Goal: Transaction & Acquisition: Purchase product/service

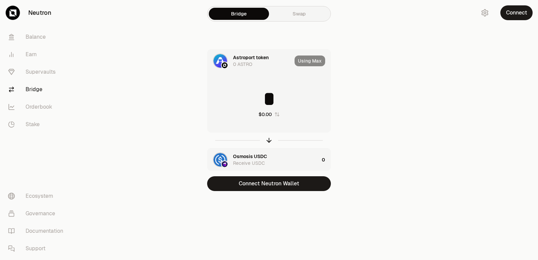
click at [518, 71] on div at bounding box center [499, 109] width 75 height 218
click at [470, 51] on div at bounding box center [499, 109] width 75 height 218
click at [267, 182] on button "Connect Neutron Wallet" at bounding box center [269, 183] width 124 height 15
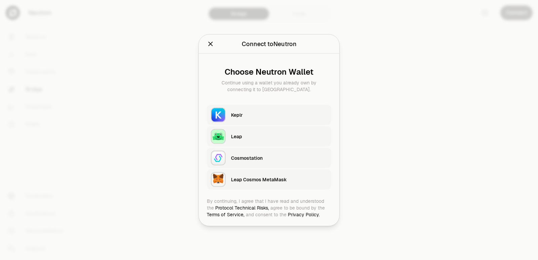
click at [266, 117] on div "Keplr" at bounding box center [279, 114] width 96 height 7
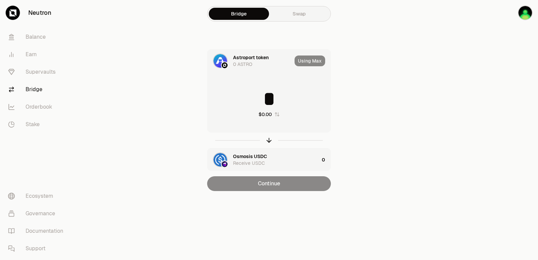
click at [255, 96] on input "*" at bounding box center [268, 99] width 123 height 20
click at [268, 142] on icon "button" at bounding box center [268, 139] width 7 height 7
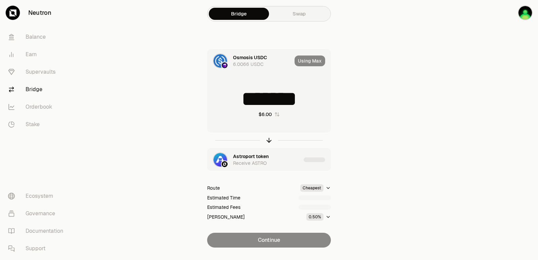
click at [242, 97] on input "*******" at bounding box center [268, 99] width 123 height 20
click at [242, 96] on input "*******" at bounding box center [268, 99] width 123 height 20
click at [242, 96] on input "*********" at bounding box center [268, 99] width 123 height 20
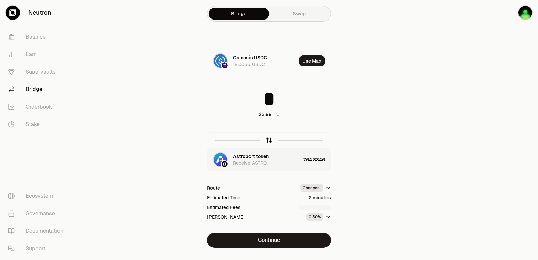
type input "*"
click at [268, 140] on icon "button" at bounding box center [268, 139] width 7 height 7
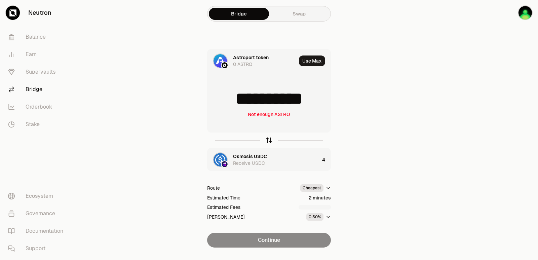
click at [268, 140] on icon "button" at bounding box center [268, 139] width 7 height 7
type input "*"
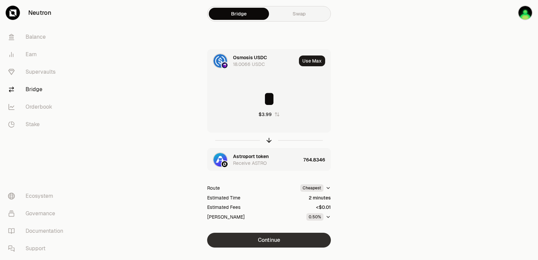
click at [267, 239] on button "Continue" at bounding box center [269, 240] width 124 height 15
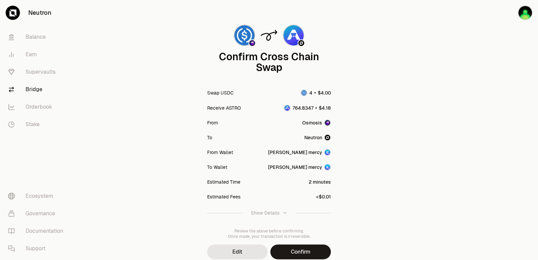
scroll to position [55, 0]
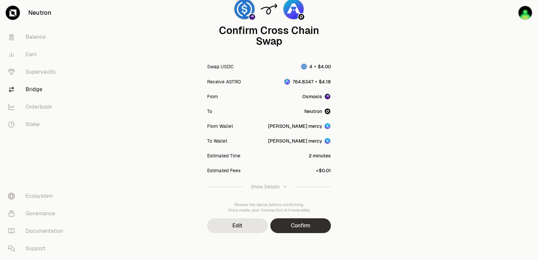
click at [295, 226] on button "Confirm" at bounding box center [300, 225] width 60 height 15
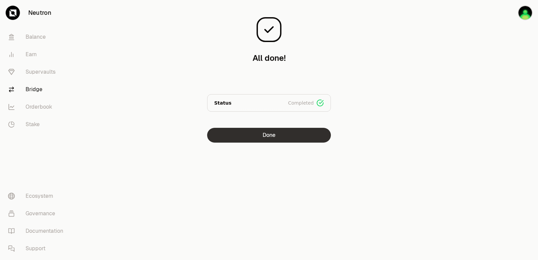
click at [267, 137] on button "Done" at bounding box center [269, 135] width 124 height 15
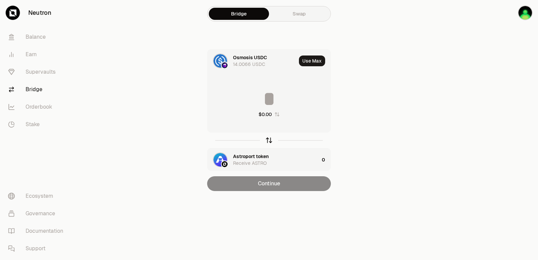
click at [268, 141] on icon "button" at bounding box center [268, 139] width 7 height 7
click at [307, 58] on button "Use Max" at bounding box center [312, 60] width 26 height 11
type input "**********"
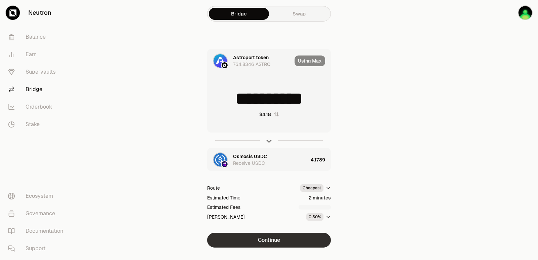
click at [272, 242] on button "Continue" at bounding box center [269, 240] width 124 height 15
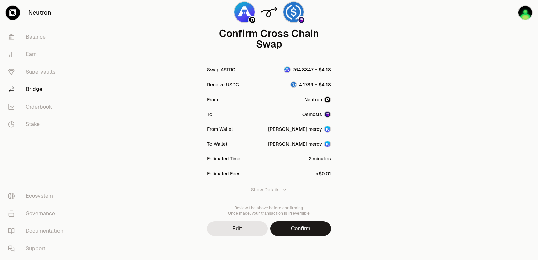
scroll to position [55, 0]
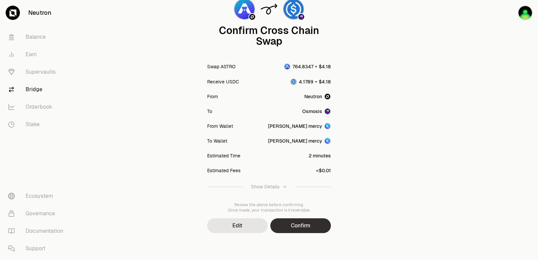
click at [292, 223] on button "Confirm" at bounding box center [300, 225] width 60 height 15
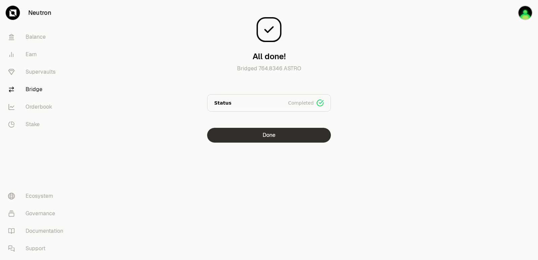
click at [275, 137] on button "Done" at bounding box center [269, 135] width 124 height 15
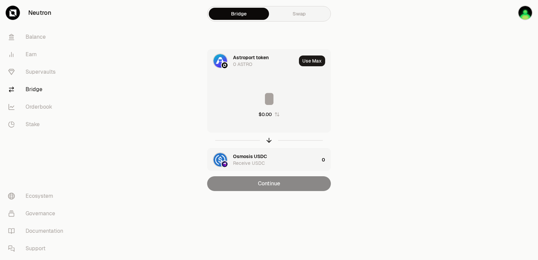
click at [270, 135] on div at bounding box center [269, 139] width 124 height 15
click at [266, 142] on icon "button" at bounding box center [268, 139] width 7 height 7
click at [266, 103] on input at bounding box center [268, 99] width 123 height 20
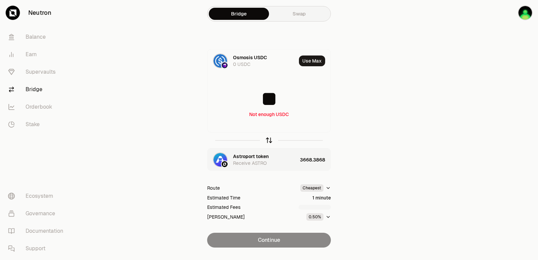
type input "**"
click at [268, 139] on icon "button" at bounding box center [268, 139] width 7 height 7
click at [257, 100] on input at bounding box center [268, 99] width 123 height 20
type input "****"
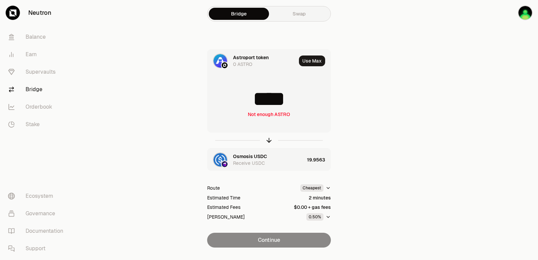
click at [264, 105] on input "****" at bounding box center [268, 99] width 123 height 20
click at [267, 142] on icon "button" at bounding box center [268, 139] width 7 height 7
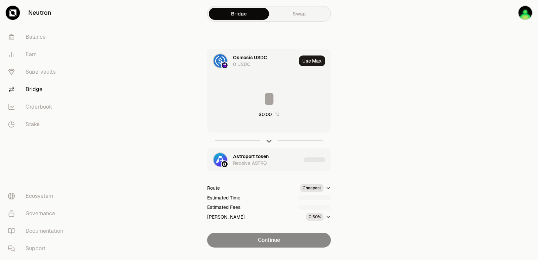
click at [258, 110] on div "$0.00" at bounding box center [268, 103] width 123 height 59
click at [257, 100] on input at bounding box center [268, 99] width 123 height 20
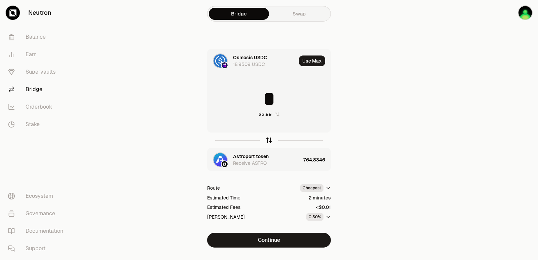
click at [267, 139] on icon "button" at bounding box center [268, 139] width 7 height 7
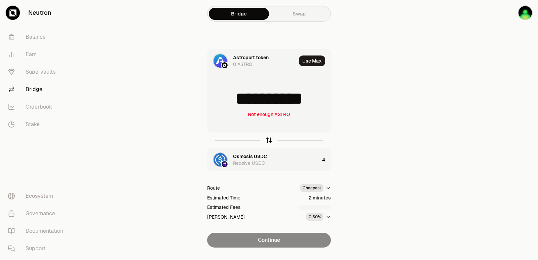
click at [267, 138] on icon "button" at bounding box center [268, 139] width 7 height 7
type input "*"
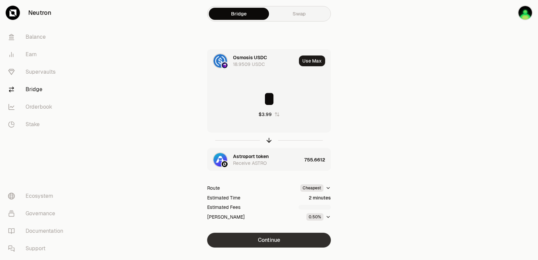
click at [286, 246] on button "Continue" at bounding box center [269, 240] width 124 height 15
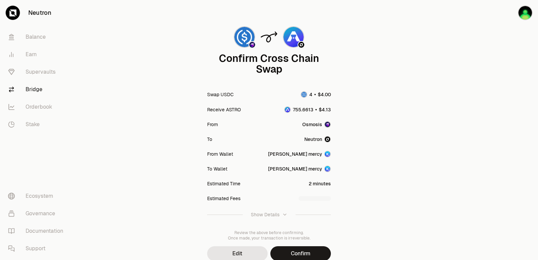
scroll to position [55, 0]
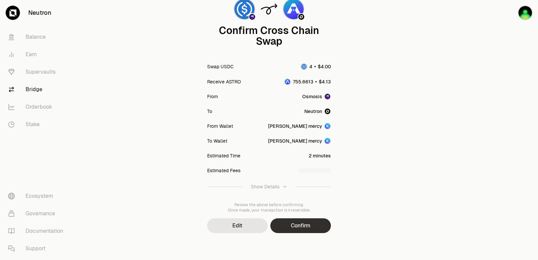
click at [292, 228] on button "Confirm" at bounding box center [300, 225] width 60 height 15
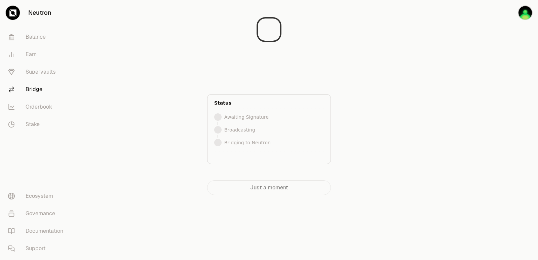
scroll to position [0, 0]
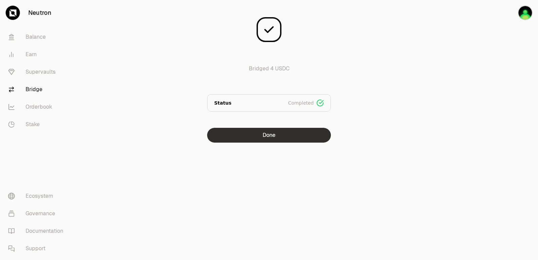
click at [283, 137] on button "Done" at bounding box center [269, 135] width 124 height 15
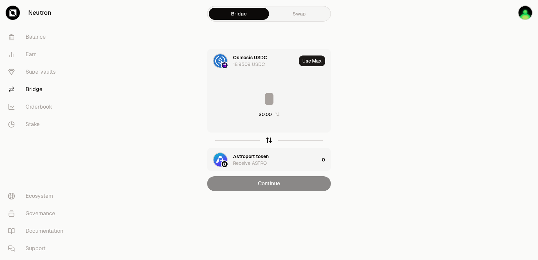
click at [269, 140] on icon "button" at bounding box center [268, 139] width 7 height 7
click at [310, 58] on button "Use Max" at bounding box center [312, 60] width 26 height 11
type input "*********"
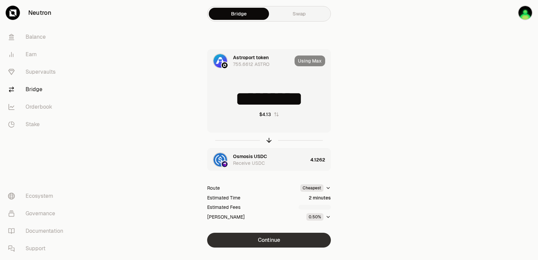
click at [278, 238] on button "Continue" at bounding box center [269, 240] width 124 height 15
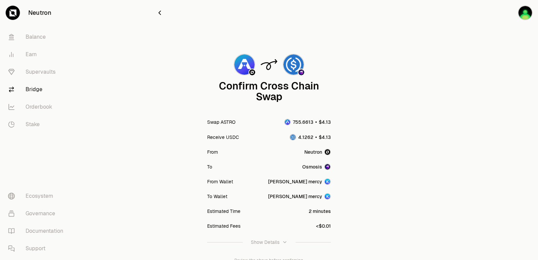
scroll to position [55, 0]
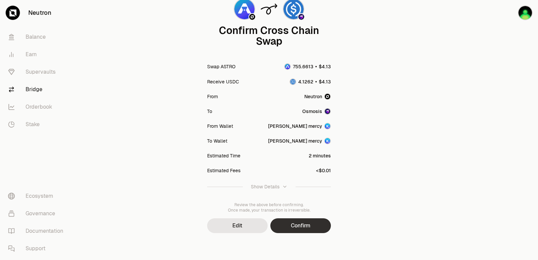
click at [297, 231] on button "Confirm" at bounding box center [300, 225] width 60 height 15
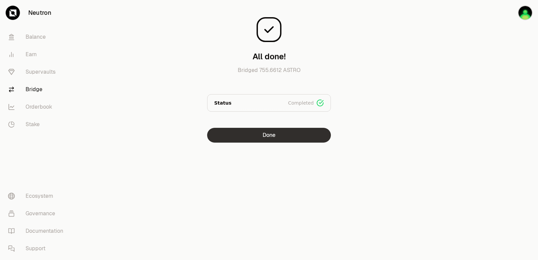
click at [235, 140] on button "Done" at bounding box center [269, 135] width 124 height 15
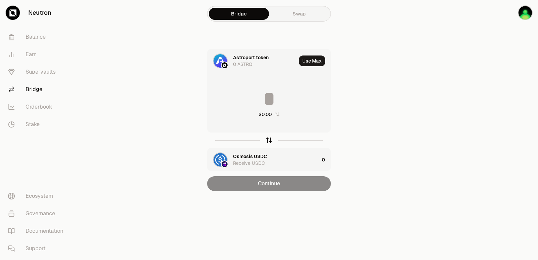
click at [269, 140] on icon "button" at bounding box center [268, 139] width 7 height 7
click at [243, 101] on input at bounding box center [268, 99] width 123 height 20
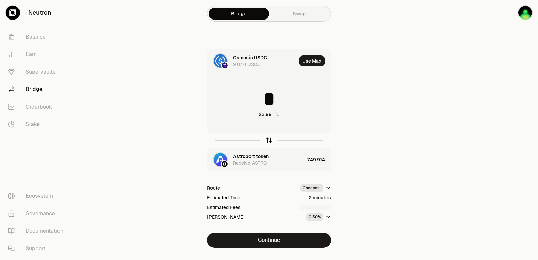
click at [272, 140] on icon "button" at bounding box center [268, 139] width 7 height 7
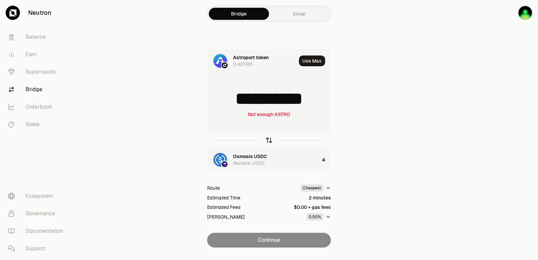
click at [269, 140] on icon "button" at bounding box center [268, 139] width 7 height 7
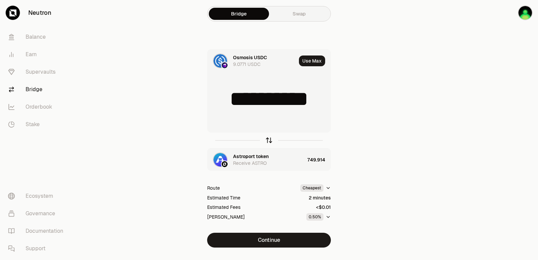
type input "*"
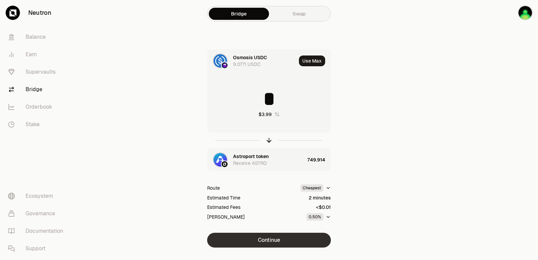
click at [267, 239] on button "Continue" at bounding box center [269, 240] width 124 height 15
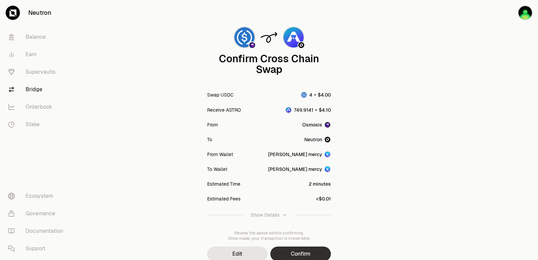
scroll to position [55, 0]
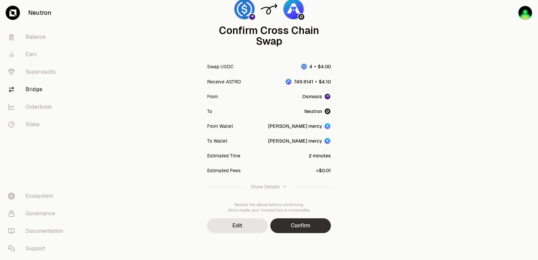
click at [289, 223] on button "Confirm" at bounding box center [300, 225] width 60 height 15
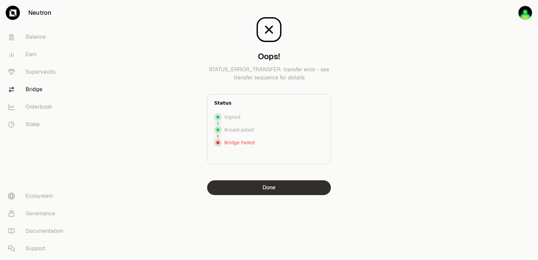
click at [274, 185] on button "Done" at bounding box center [269, 187] width 124 height 15
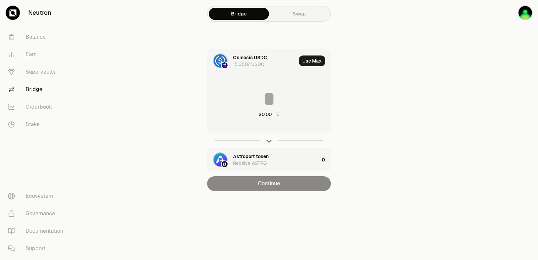
click at [262, 101] on input at bounding box center [268, 99] width 123 height 20
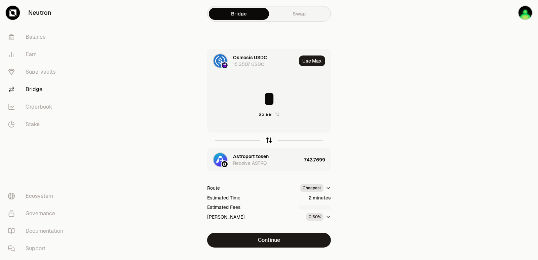
click at [269, 137] on icon "button" at bounding box center [268, 139] width 7 height 7
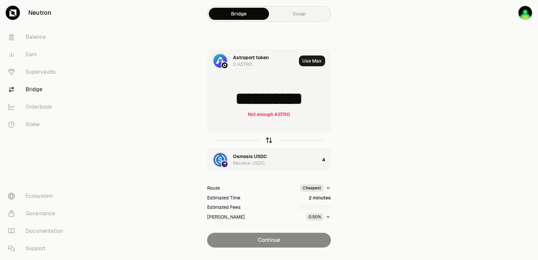
click at [269, 137] on icon "button" at bounding box center [268, 139] width 7 height 7
type input "*"
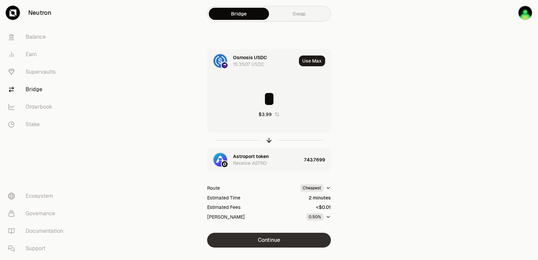
click at [266, 242] on button "Continue" at bounding box center [269, 240] width 124 height 15
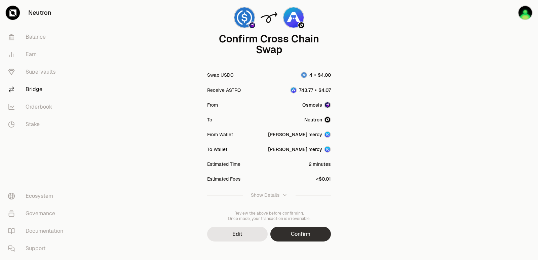
scroll to position [55, 0]
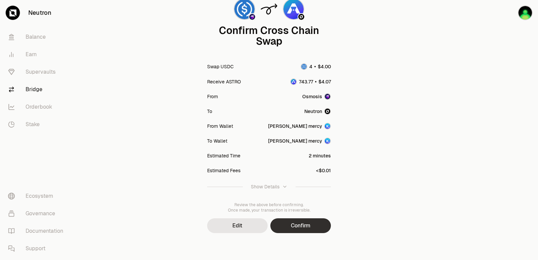
click at [305, 222] on button "Confirm" at bounding box center [300, 225] width 60 height 15
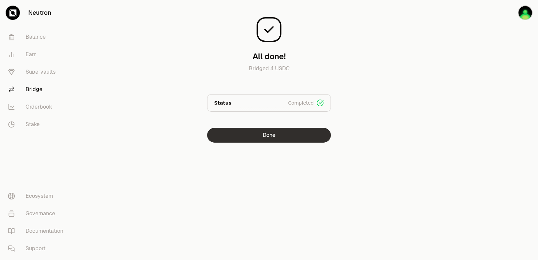
click at [287, 137] on button "Done" at bounding box center [269, 135] width 124 height 15
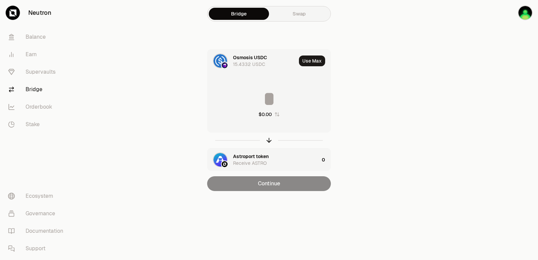
click at [273, 139] on div at bounding box center [269, 139] width 124 height 15
click at [272, 140] on icon "button" at bounding box center [268, 139] width 7 height 7
click at [309, 60] on button "Use Max" at bounding box center [312, 60] width 26 height 11
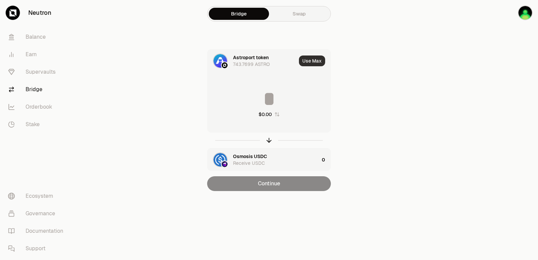
type input "**********"
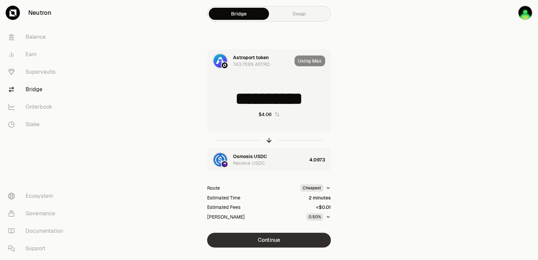
click at [274, 238] on button "Continue" at bounding box center [269, 240] width 124 height 15
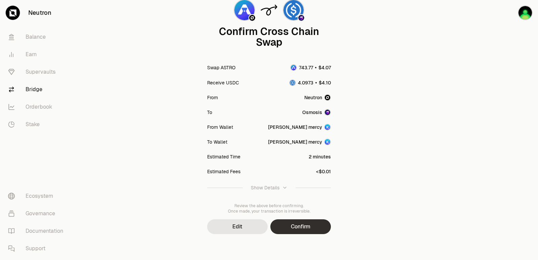
scroll to position [55, 0]
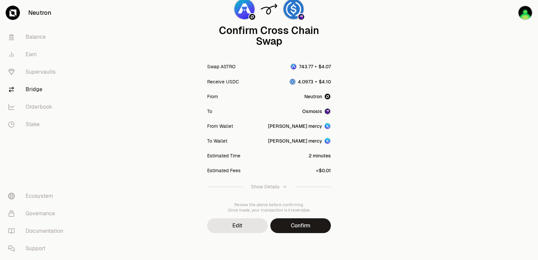
click at [299, 222] on button "Confirm" at bounding box center [300, 225] width 60 height 15
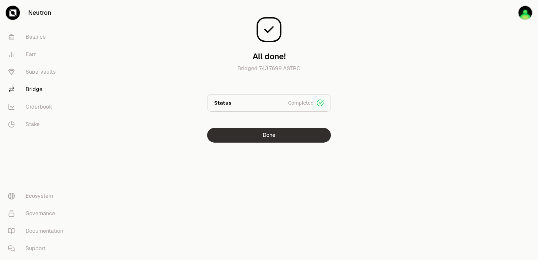
click at [289, 130] on button "Done" at bounding box center [269, 135] width 124 height 15
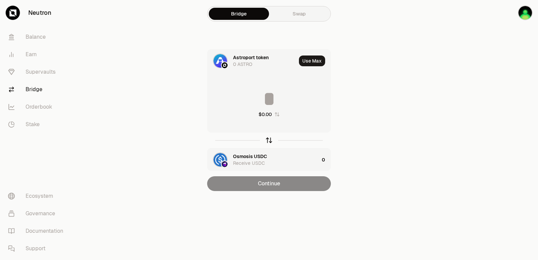
click at [270, 139] on icon "button" at bounding box center [269, 139] width 4 height 2
click at [256, 95] on input at bounding box center [268, 99] width 123 height 20
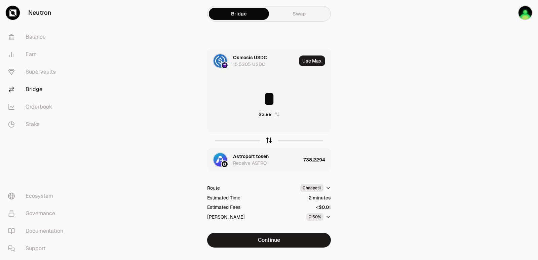
click at [269, 142] on icon "button" at bounding box center [268, 139] width 7 height 7
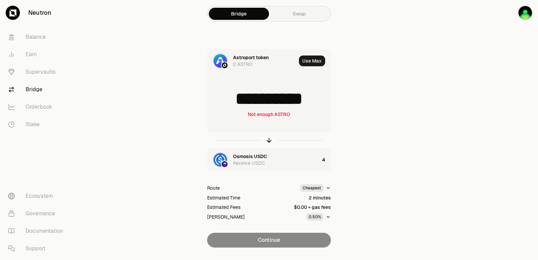
scroll to position [1, 0]
drag, startPoint x: 320, startPoint y: 100, endPoint x: 245, endPoint y: 106, distance: 74.8
click at [245, 106] on input "**********" at bounding box center [268, 99] width 123 height 20
type input "***"
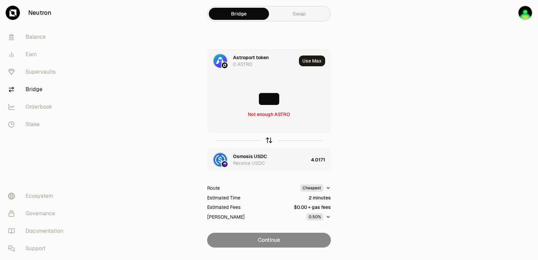
click at [269, 139] on icon "button" at bounding box center [269, 140] width 0 height 4
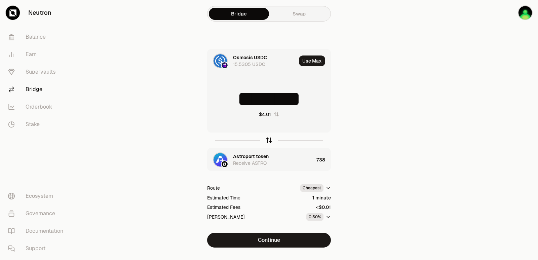
click at [268, 139] on icon "button" at bounding box center [268, 139] width 7 height 7
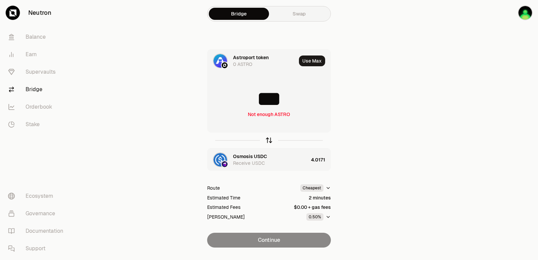
click at [268, 139] on icon "button" at bounding box center [268, 139] width 7 height 7
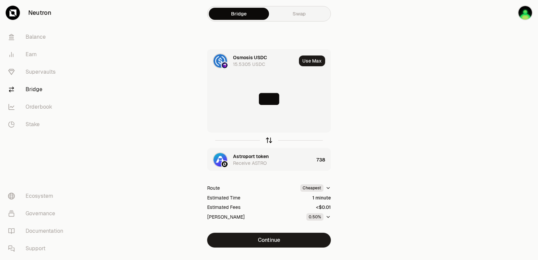
type input "********"
click at [258, 154] on div "Astroport token" at bounding box center [251, 156] width 36 height 7
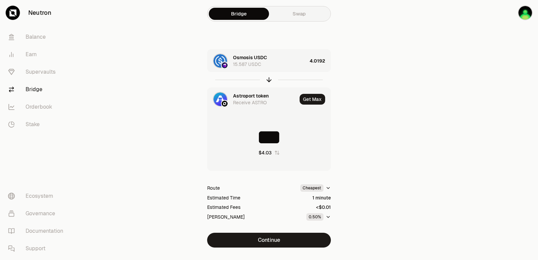
click at [243, 95] on div "Astroport token" at bounding box center [251, 95] width 36 height 7
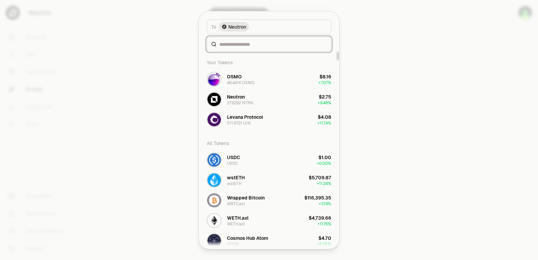
click at [238, 43] on input at bounding box center [273, 44] width 108 height 7
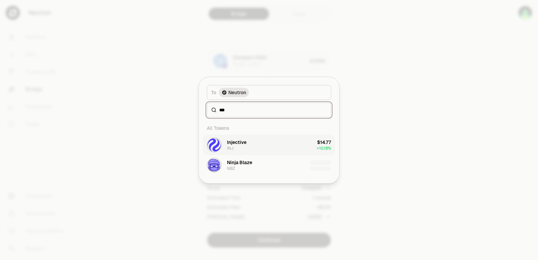
type input "***"
click at [243, 140] on div "Injective" at bounding box center [236, 142] width 19 height 7
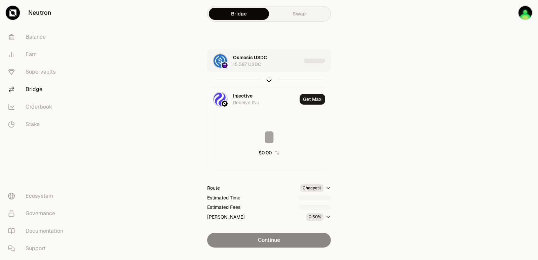
click at [282, 57] on div "Osmosis USDC 15.587 USDC" at bounding box center [267, 60] width 68 height 13
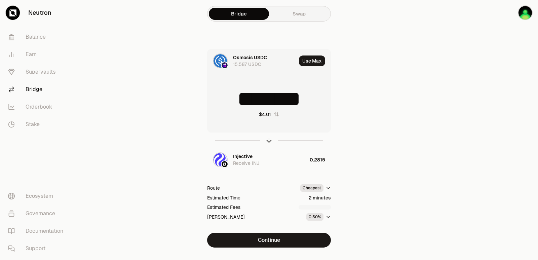
drag, startPoint x: 317, startPoint y: 99, endPoint x: 257, endPoint y: 109, distance: 60.4
click at [257, 109] on div "******** $4.01" at bounding box center [268, 103] width 123 height 59
type input "***"
click at [268, 137] on icon "button" at bounding box center [268, 139] width 7 height 7
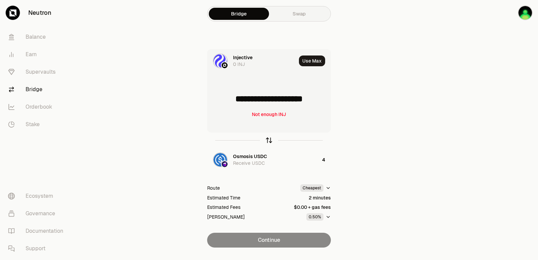
click at [270, 140] on icon "button" at bounding box center [268, 139] width 7 height 7
type input "*"
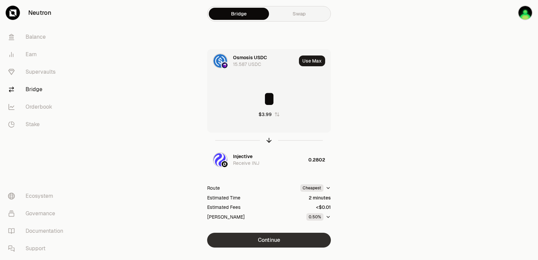
click at [268, 243] on button "Continue" at bounding box center [269, 240] width 124 height 15
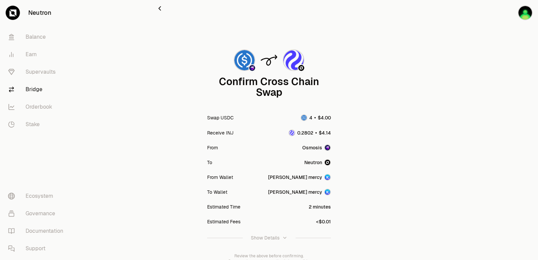
scroll to position [55, 0]
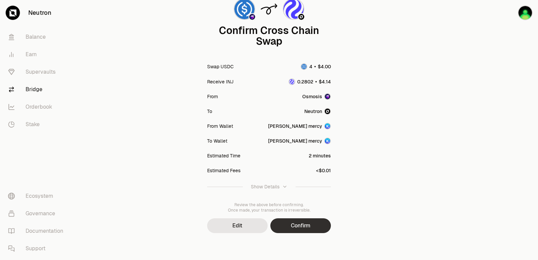
click at [306, 221] on button "Confirm" at bounding box center [300, 225] width 60 height 15
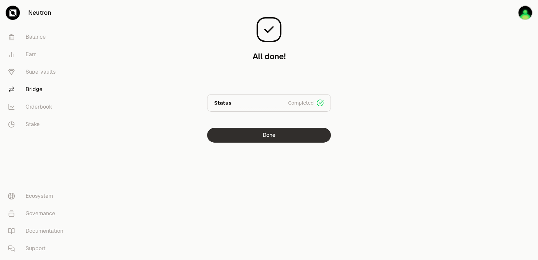
click at [275, 141] on button "Done" at bounding box center [269, 135] width 124 height 15
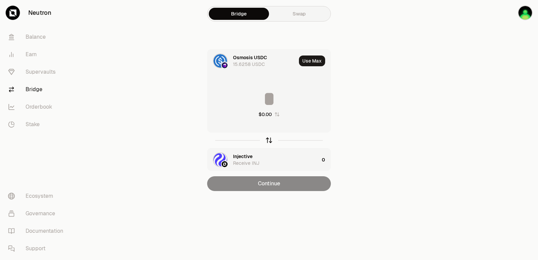
click at [268, 136] on icon "button" at bounding box center [268, 139] width 7 height 7
click at [312, 59] on button "Use Max" at bounding box center [312, 60] width 26 height 11
type input "**********"
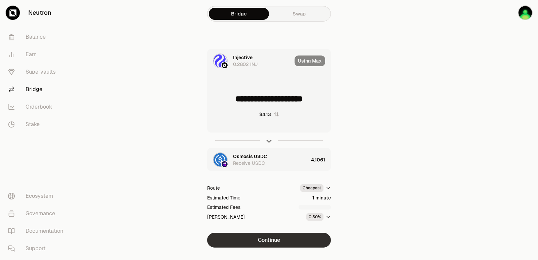
click at [264, 238] on button "Continue" at bounding box center [269, 240] width 124 height 15
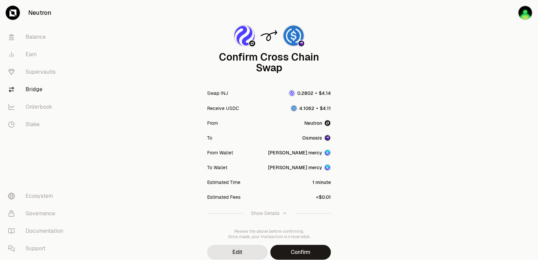
scroll to position [55, 0]
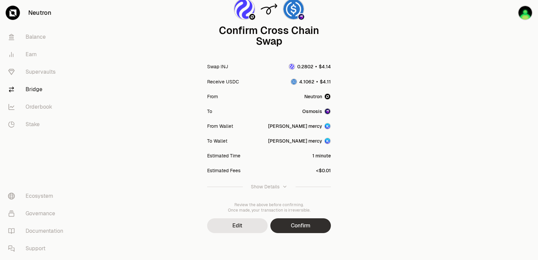
click at [289, 222] on button "Confirm" at bounding box center [300, 225] width 60 height 15
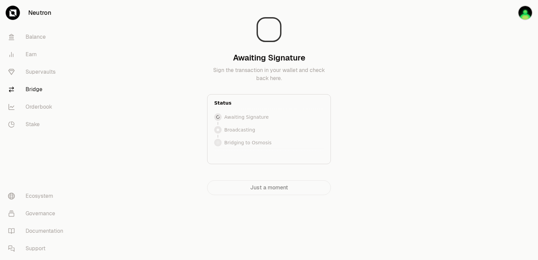
scroll to position [0, 0]
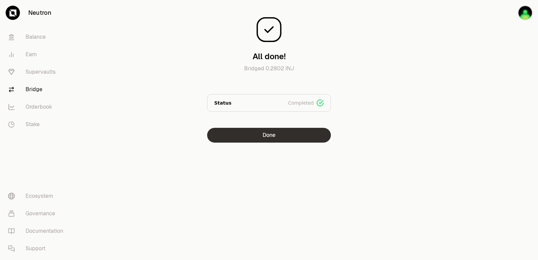
click at [256, 130] on button "Done" at bounding box center [269, 135] width 124 height 15
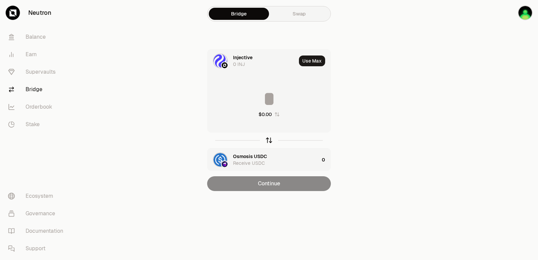
click at [270, 142] on icon "button" at bounding box center [268, 139] width 7 height 7
click at [258, 100] on input at bounding box center [268, 99] width 123 height 20
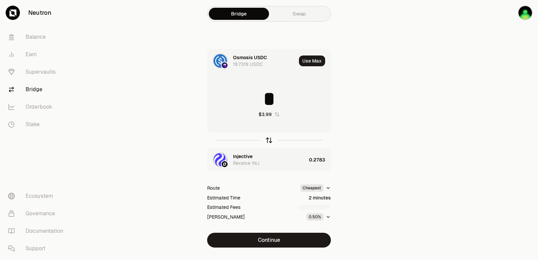
click at [269, 141] on icon "button" at bounding box center [268, 139] width 7 height 7
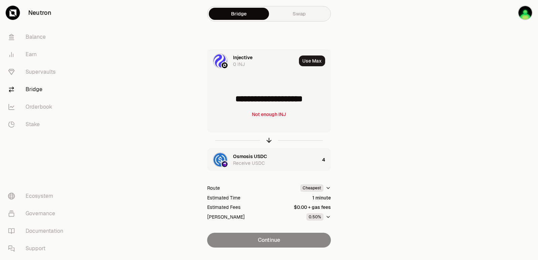
drag, startPoint x: 323, startPoint y: 98, endPoint x: 237, endPoint y: 102, distance: 86.1
click at [237, 102] on input "**********" at bounding box center [268, 99] width 123 height 20
type input "******"
click at [269, 139] on icon "button" at bounding box center [269, 140] width 0 height 4
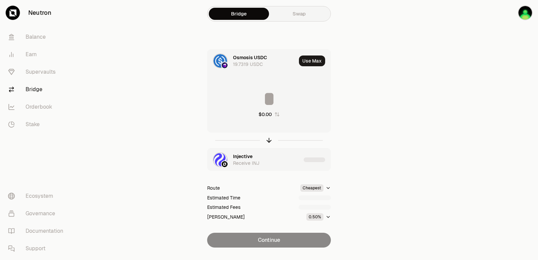
click at [250, 90] on input at bounding box center [268, 99] width 123 height 20
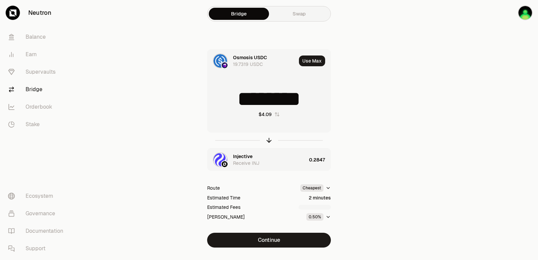
drag, startPoint x: 317, startPoint y: 102, endPoint x: 239, endPoint y: 105, distance: 77.7
click at [239, 105] on input "********" at bounding box center [268, 99] width 123 height 20
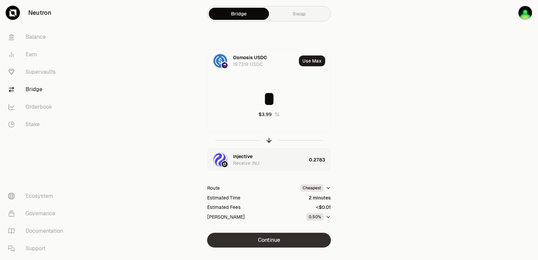
type input "*"
click at [249, 233] on button "Continue" at bounding box center [269, 240] width 124 height 15
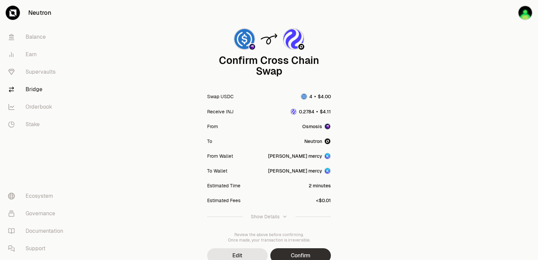
scroll to position [55, 0]
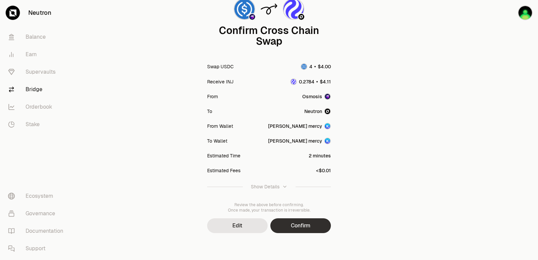
click at [290, 232] on button "Confirm" at bounding box center [300, 225] width 60 height 15
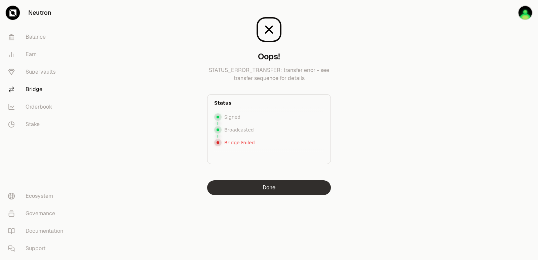
click at [284, 186] on button "Done" at bounding box center [269, 187] width 124 height 15
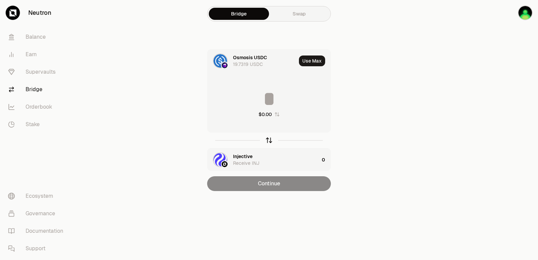
click at [267, 139] on icon "button" at bounding box center [269, 139] width 4 height 2
click at [237, 55] on div "Injective" at bounding box center [242, 57] width 19 height 7
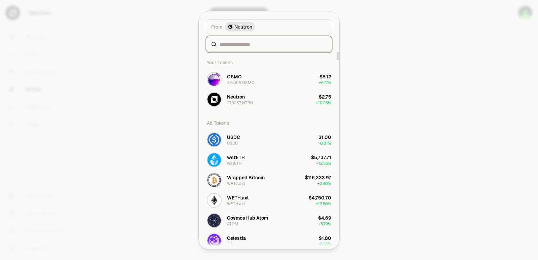
click at [237, 45] on input at bounding box center [273, 44] width 108 height 7
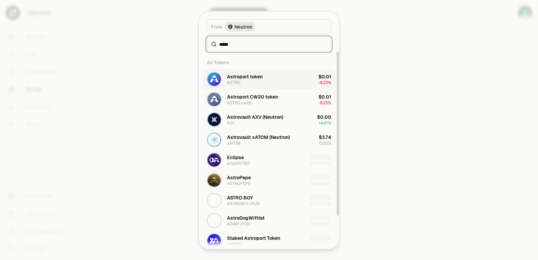
type input "*****"
click at [233, 81] on div "ASTRO" at bounding box center [233, 82] width 13 height 5
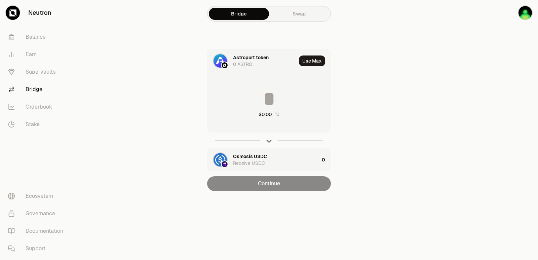
click at [267, 146] on div at bounding box center [269, 139] width 124 height 15
click at [270, 140] on icon "button" at bounding box center [268, 139] width 7 height 7
click at [258, 102] on input at bounding box center [268, 99] width 123 height 20
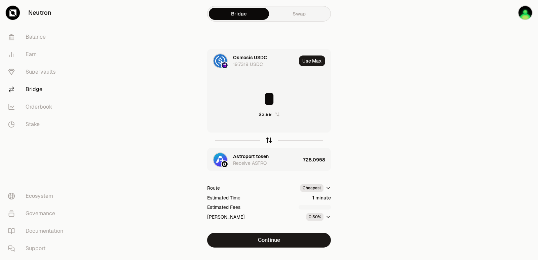
click at [270, 139] on icon "button" at bounding box center [268, 139] width 7 height 7
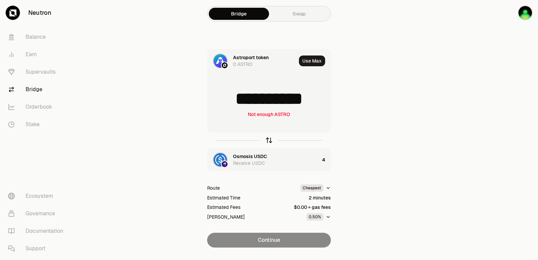
click at [267, 141] on icon "button" at bounding box center [268, 139] width 7 height 7
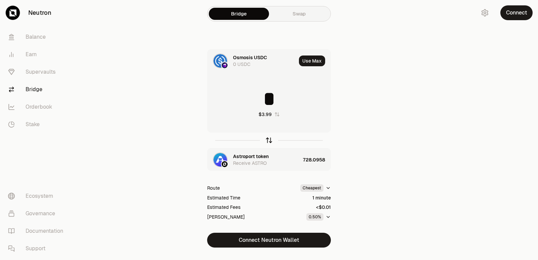
click at [270, 139] on icon "button" at bounding box center [268, 139] width 7 height 7
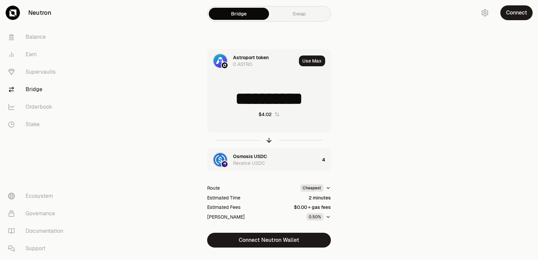
type input "**********"
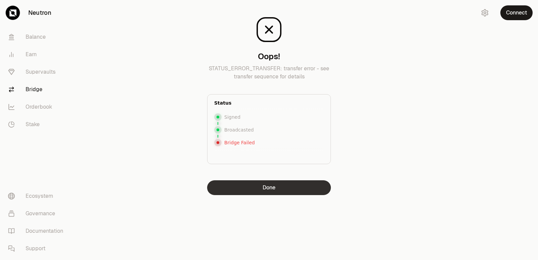
click at [269, 188] on button "Done" at bounding box center [269, 187] width 124 height 15
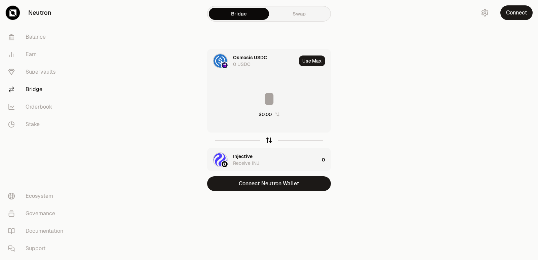
click at [269, 141] on icon "button" at bounding box center [269, 140] width 0 height 4
click at [268, 141] on icon "button" at bounding box center [268, 139] width 7 height 7
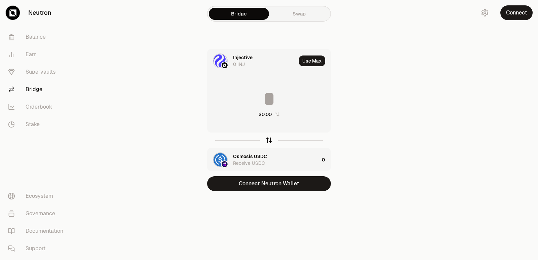
click at [268, 141] on icon "button" at bounding box center [268, 139] width 7 height 7
click at [268, 142] on icon "button" at bounding box center [268, 139] width 7 height 7
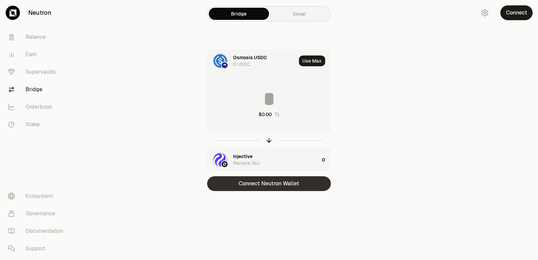
click at [275, 187] on button "Connect Neutron Wallet" at bounding box center [269, 183] width 124 height 15
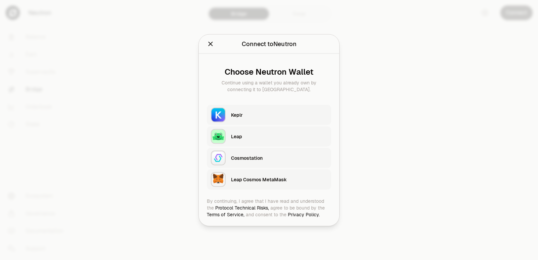
click at [252, 113] on div "Keplr" at bounding box center [279, 114] width 96 height 7
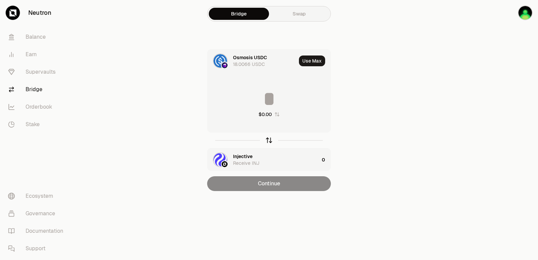
click at [269, 139] on icon "button" at bounding box center [269, 140] width 0 height 4
click at [257, 104] on input at bounding box center [268, 99] width 123 height 20
click at [268, 97] on input at bounding box center [268, 99] width 123 height 20
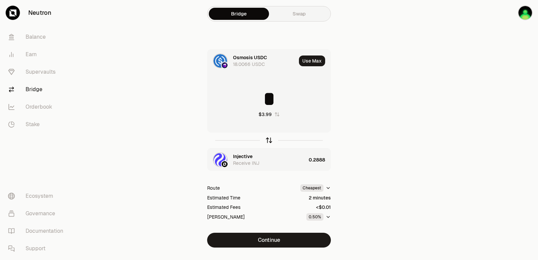
click at [268, 141] on icon "button" at bounding box center [268, 139] width 7 height 7
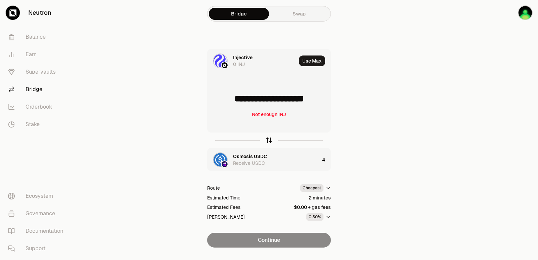
click at [268, 141] on icon "button" at bounding box center [268, 139] width 7 height 7
type input "*"
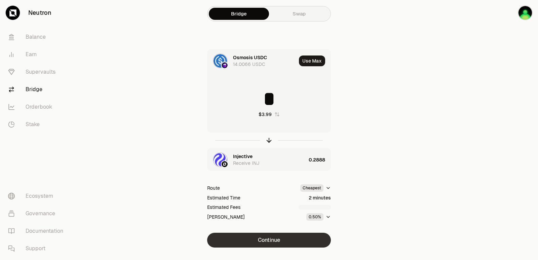
click at [268, 242] on button "Continue" at bounding box center [269, 240] width 124 height 15
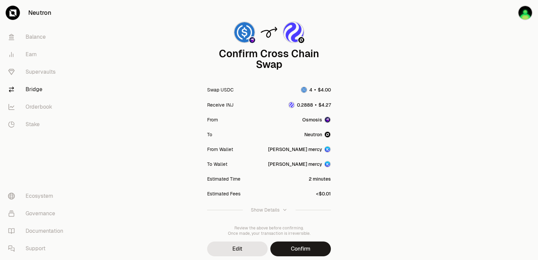
scroll to position [55, 0]
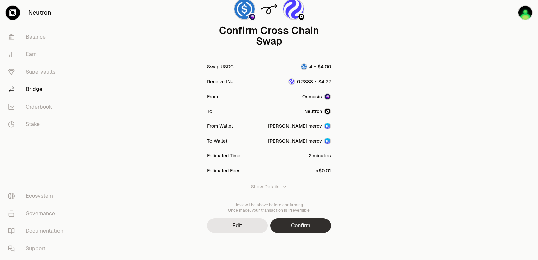
click at [290, 226] on button "Confirm" at bounding box center [300, 225] width 60 height 15
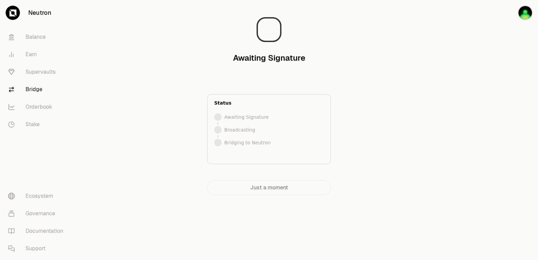
scroll to position [0, 0]
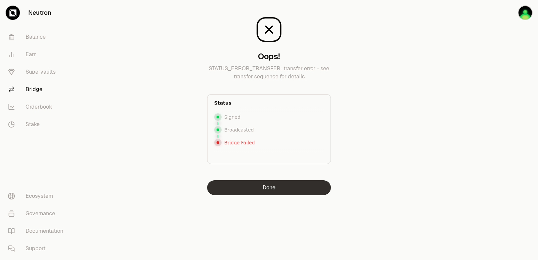
click at [269, 189] on button "Done" at bounding box center [269, 187] width 124 height 15
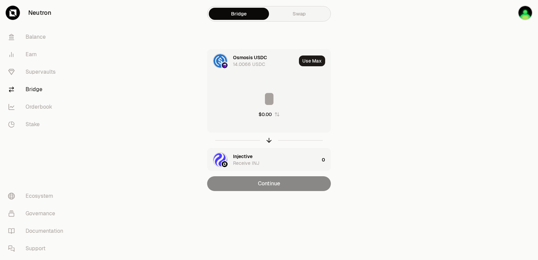
click at [251, 106] on input at bounding box center [268, 99] width 123 height 20
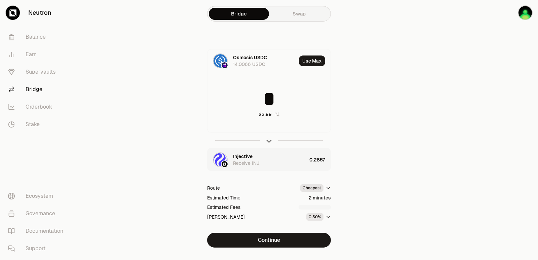
type input "*"
click at [251, 157] on div "Injective" at bounding box center [242, 156] width 19 height 7
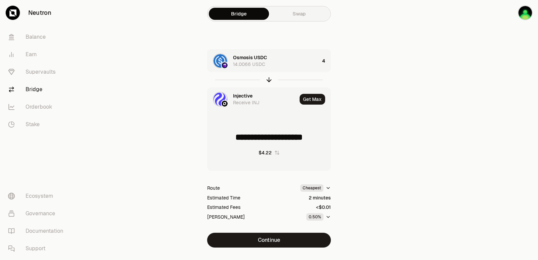
click at [243, 96] on div "Injective" at bounding box center [242, 95] width 19 height 7
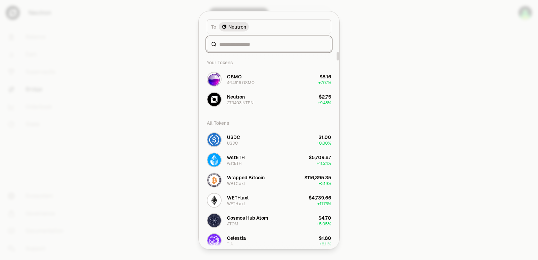
click at [237, 45] on input at bounding box center [273, 44] width 108 height 7
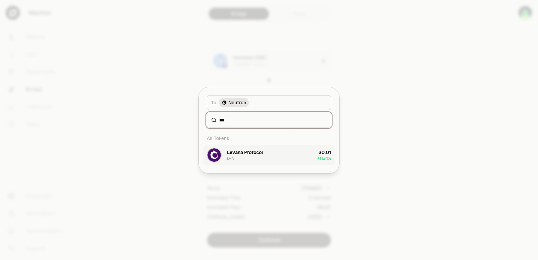
type input "***"
click at [241, 158] on div "Levana Protocol LVN" at bounding box center [245, 155] width 36 height 12
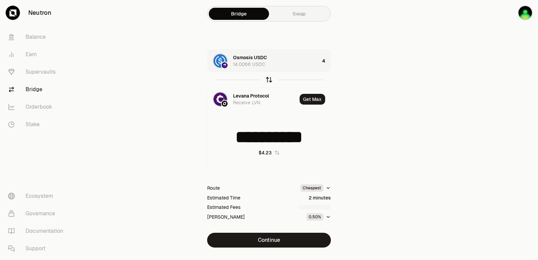
click at [268, 79] on icon "button" at bounding box center [268, 79] width 7 height 7
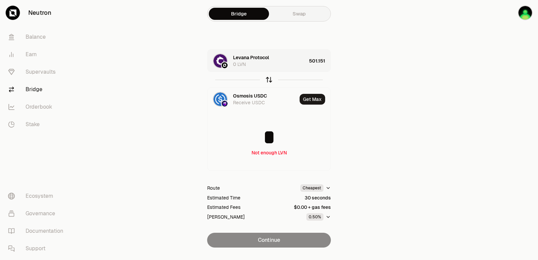
click at [268, 79] on icon "button" at bounding box center [268, 79] width 7 height 7
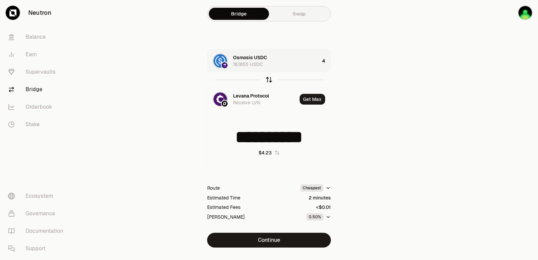
click at [269, 79] on icon "button" at bounding box center [269, 80] width 0 height 4
type input "*"
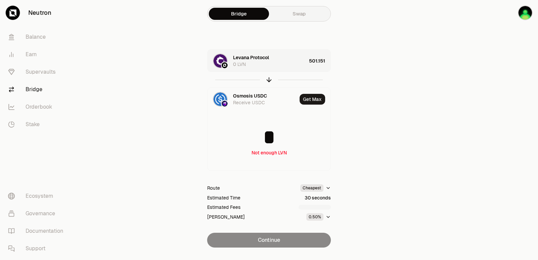
click at [282, 61] on div "Levana Protocol 0 LVN" at bounding box center [269, 60] width 73 height 13
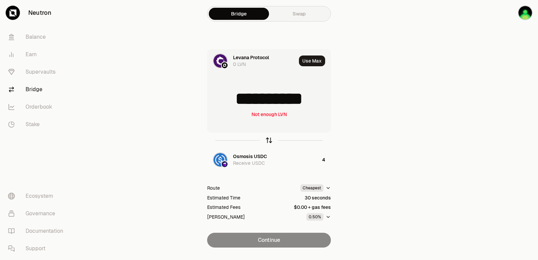
click at [268, 140] on icon "button" at bounding box center [268, 139] width 7 height 7
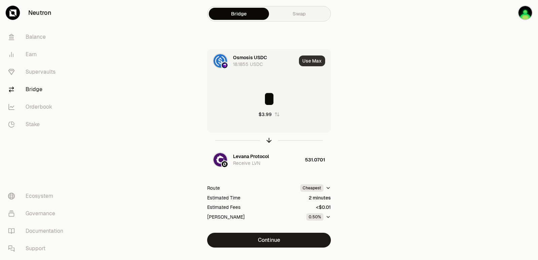
click at [316, 62] on button "Use Max" at bounding box center [312, 60] width 26 height 11
click at [271, 139] on icon "button" at bounding box center [268, 139] width 7 height 7
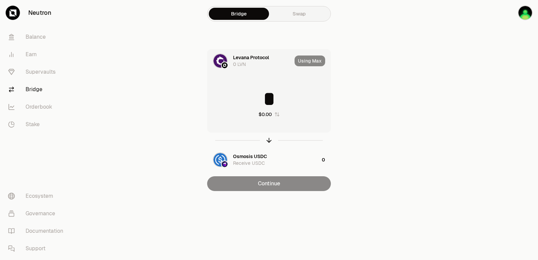
click at [253, 93] on input "*" at bounding box center [268, 99] width 123 height 20
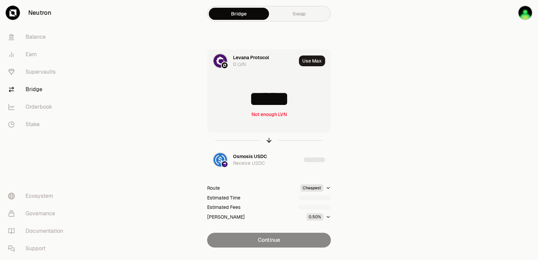
click at [303, 106] on input "*****" at bounding box center [268, 99] width 123 height 20
type input "****"
click at [267, 141] on icon "button" at bounding box center [268, 139] width 7 height 7
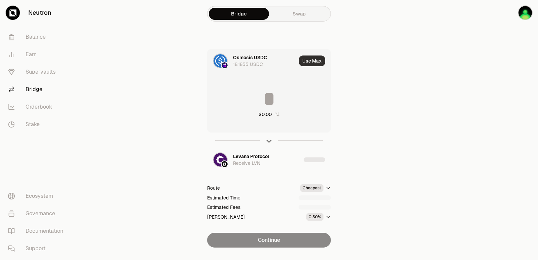
click at [314, 58] on button "Use Max" at bounding box center [312, 60] width 26 height 11
type input "*********"
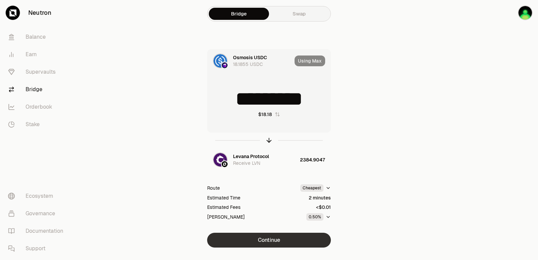
click at [276, 239] on button "Continue" at bounding box center [269, 240] width 124 height 15
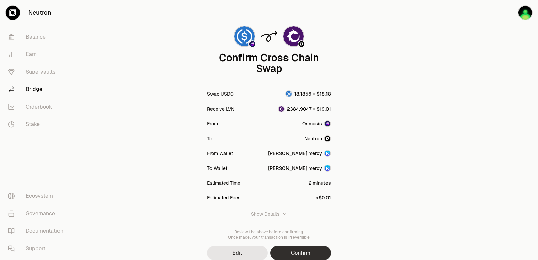
scroll to position [55, 0]
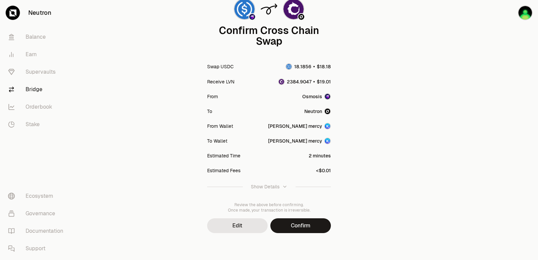
click at [289, 223] on button "Confirm" at bounding box center [300, 225] width 60 height 15
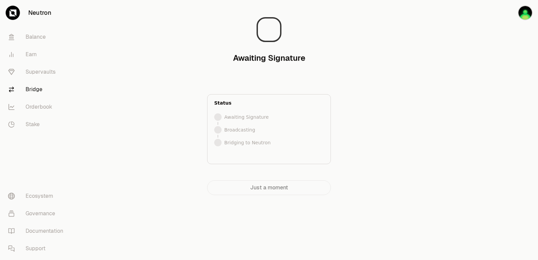
scroll to position [0, 0]
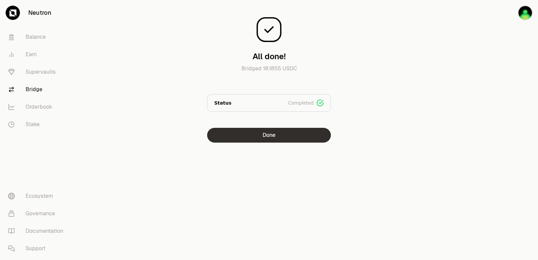
click at [266, 135] on button "Done" at bounding box center [269, 135] width 124 height 15
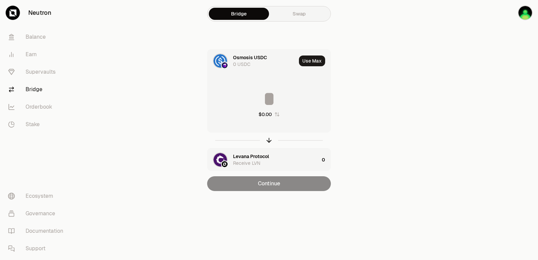
click at [270, 133] on div at bounding box center [269, 139] width 124 height 15
click at [269, 138] on icon "button" at bounding box center [268, 139] width 7 height 7
click at [311, 61] on button "Use Max" at bounding box center [312, 60] width 26 height 11
type input "**********"
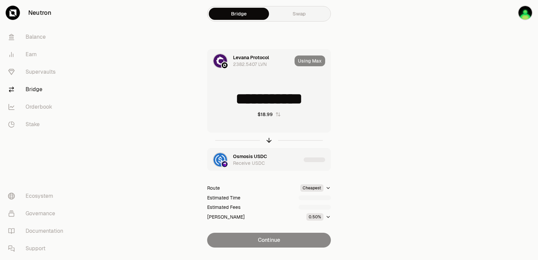
scroll to position [14, 0]
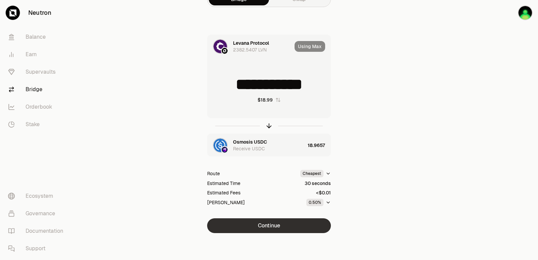
click at [274, 222] on button "Continue" at bounding box center [269, 225] width 124 height 15
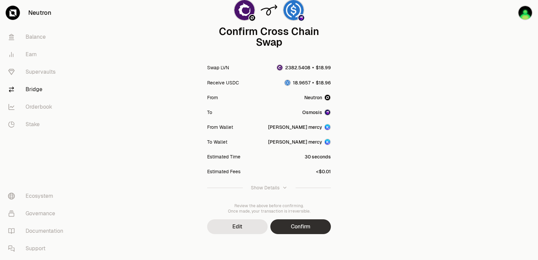
scroll to position [55, 0]
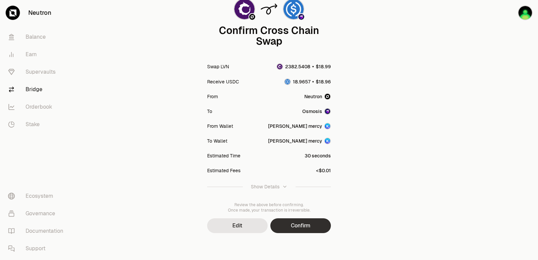
click at [305, 222] on button "Confirm" at bounding box center [300, 225] width 60 height 15
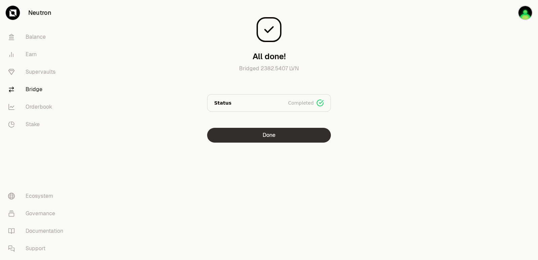
click at [282, 139] on button "Done" at bounding box center [269, 135] width 124 height 15
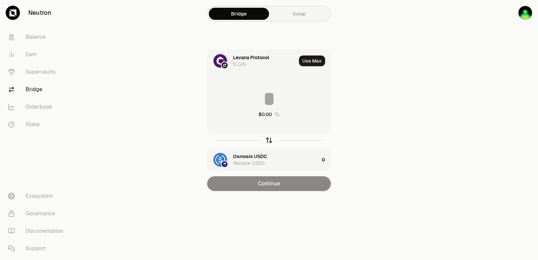
click at [269, 138] on icon "button" at bounding box center [268, 139] width 7 height 7
click at [256, 97] on input at bounding box center [268, 99] width 123 height 20
click at [266, 141] on icon "button" at bounding box center [268, 139] width 7 height 7
click at [251, 100] on input at bounding box center [268, 99] width 123 height 20
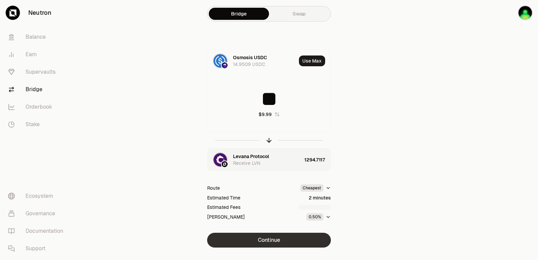
type input "**"
click at [269, 235] on button "Continue" at bounding box center [269, 240] width 124 height 15
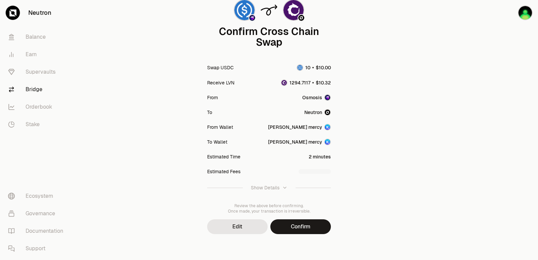
scroll to position [55, 0]
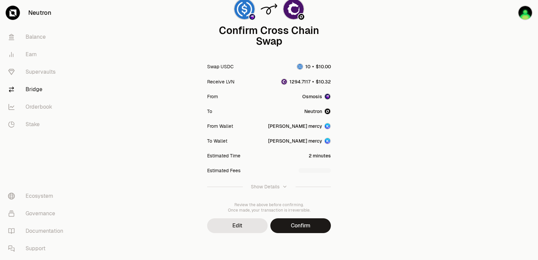
click at [304, 232] on button "Confirm" at bounding box center [300, 225] width 60 height 15
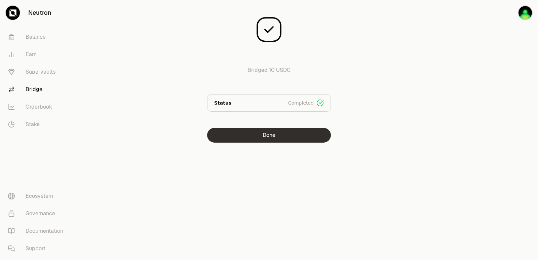
click at [253, 132] on button "Done" at bounding box center [269, 135] width 124 height 15
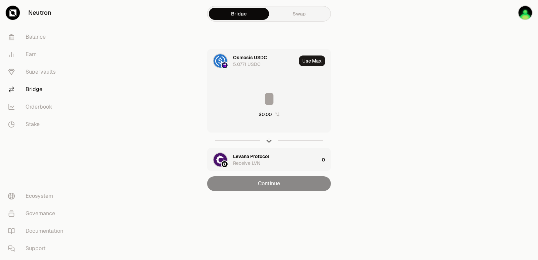
click at [277, 115] on icon "button" at bounding box center [276, 114] width 5 height 5
drag, startPoint x: 278, startPoint y: 114, endPoint x: 269, endPoint y: 146, distance: 33.4
click at [278, 115] on icon "button" at bounding box center [276, 114] width 5 height 5
click at [268, 148] on div "Osmosis USDC 5.0771 USDC Use Max 0 $0.00 Levana Protocol Receive LVN 0" at bounding box center [269, 110] width 124 height 122
click at [269, 140] on icon "button" at bounding box center [268, 139] width 7 height 7
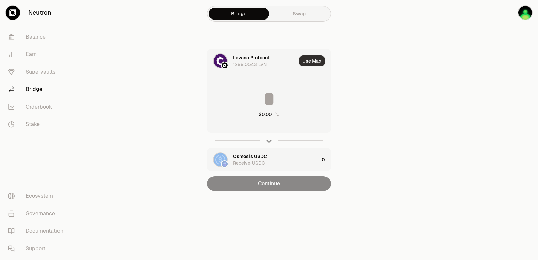
click at [311, 63] on button "Use Max" at bounding box center [312, 60] width 26 height 11
type input "**********"
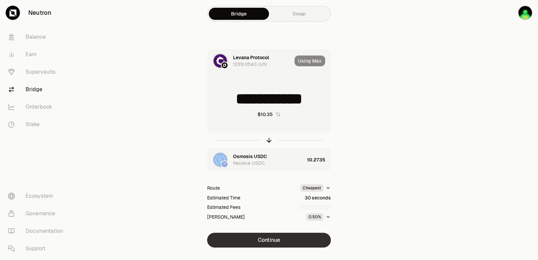
click at [259, 240] on button "Continue" at bounding box center [269, 240] width 124 height 15
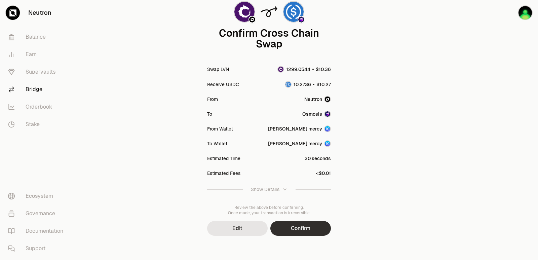
scroll to position [55, 0]
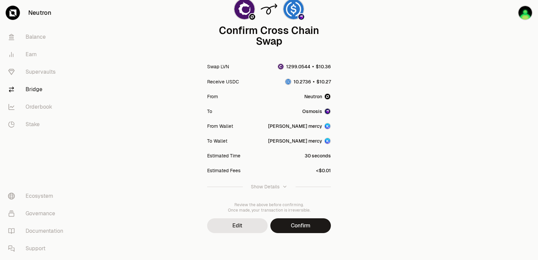
click at [287, 224] on button "Confirm" at bounding box center [300, 225] width 60 height 15
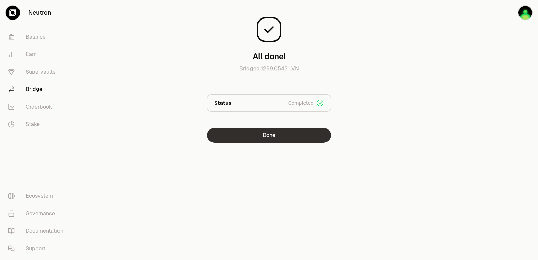
click at [269, 139] on button "Done" at bounding box center [269, 135] width 124 height 15
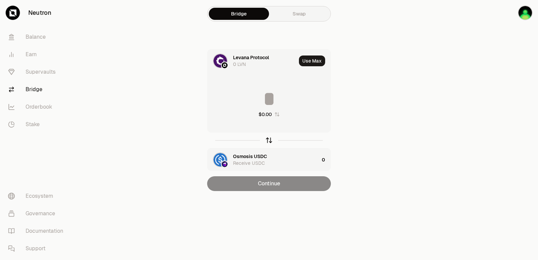
click at [270, 138] on icon "button" at bounding box center [268, 139] width 7 height 7
click at [275, 91] on input at bounding box center [268, 99] width 123 height 20
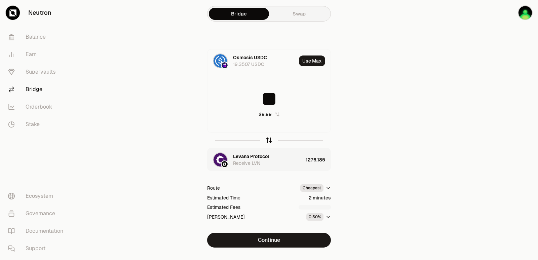
type input "**"
click at [269, 140] on icon "button" at bounding box center [268, 139] width 7 height 7
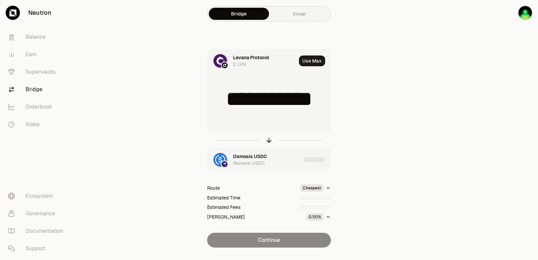
click at [255, 101] on input "**********" at bounding box center [268, 99] width 123 height 20
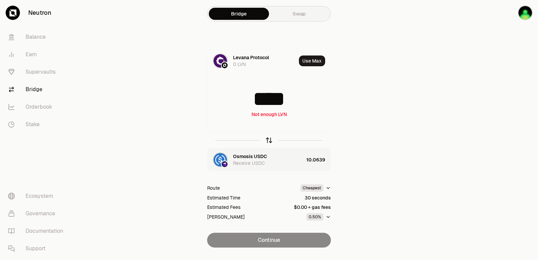
type input "****"
click at [269, 139] on icon "button" at bounding box center [269, 140] width 0 height 4
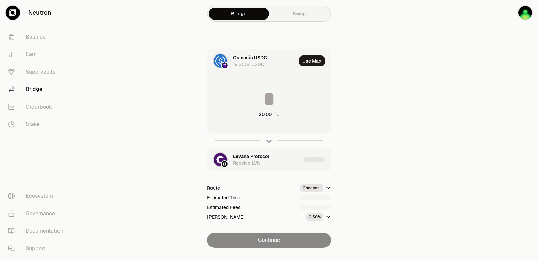
click at [258, 98] on input at bounding box center [268, 99] width 123 height 20
type input "*"
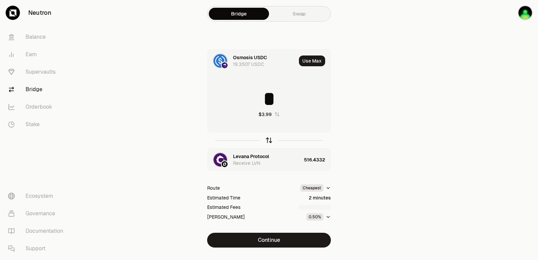
click at [265, 139] on icon "button" at bounding box center [268, 139] width 7 height 7
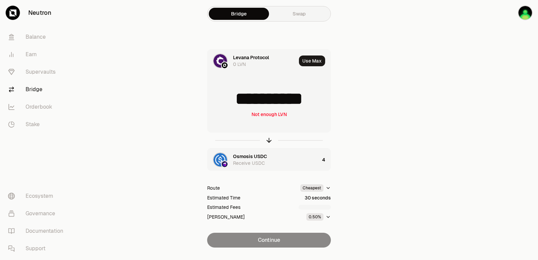
scroll to position [1, 0]
drag, startPoint x: 325, startPoint y: 99, endPoint x: 228, endPoint y: 103, distance: 96.9
click at [228, 103] on input "**********" at bounding box center [268, 99] width 123 height 20
type input "***"
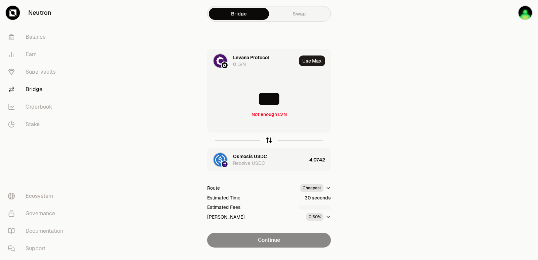
click at [269, 140] on icon "button" at bounding box center [269, 140] width 0 height 4
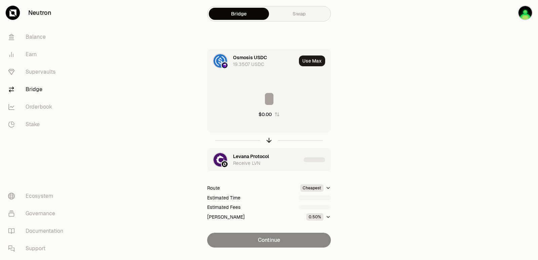
click at [264, 95] on input at bounding box center [268, 99] width 123 height 20
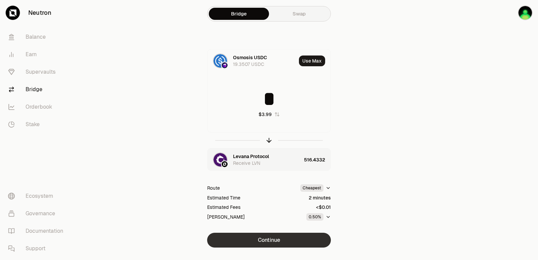
type input "*"
click at [291, 236] on button "Continue" at bounding box center [269, 240] width 124 height 15
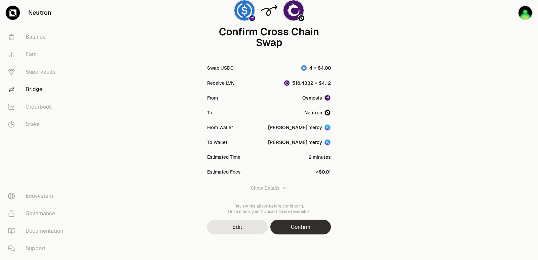
scroll to position [55, 0]
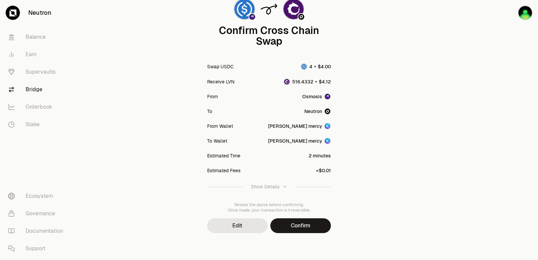
click at [305, 225] on button "Confirm" at bounding box center [300, 225] width 60 height 15
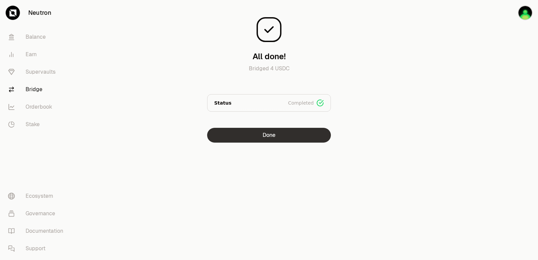
click at [258, 131] on button "Done" at bounding box center [269, 135] width 124 height 15
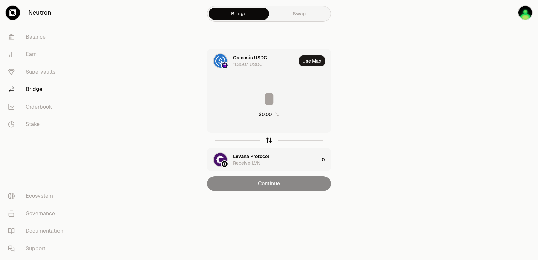
click at [268, 141] on icon "button" at bounding box center [268, 139] width 7 height 7
click at [306, 59] on button "Use Max" at bounding box center [312, 60] width 26 height 11
type input "**********"
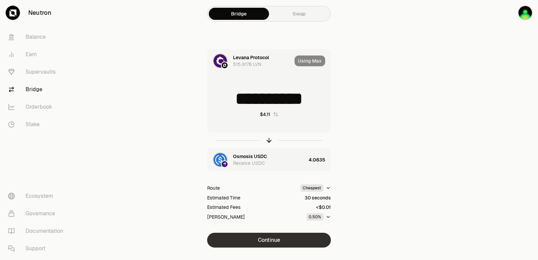
click at [270, 237] on button "Continue" at bounding box center [269, 240] width 124 height 15
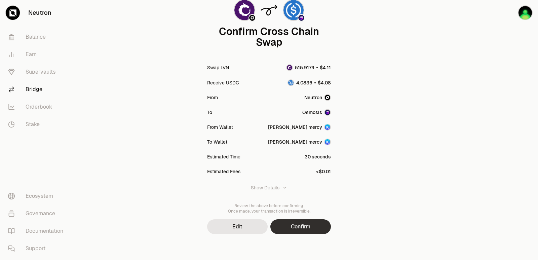
scroll to position [55, 0]
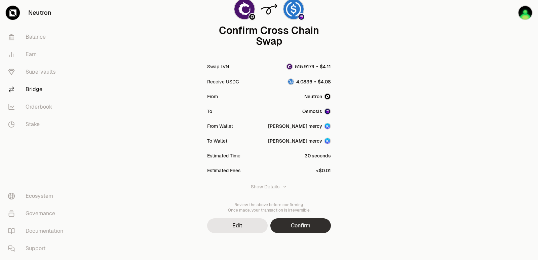
click at [290, 226] on button "Confirm" at bounding box center [300, 225] width 60 height 15
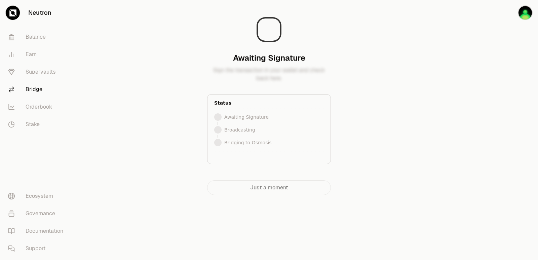
scroll to position [0, 0]
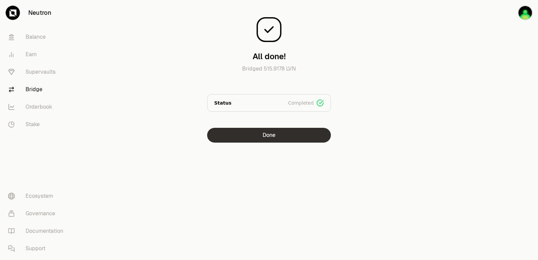
click at [279, 129] on button "Done" at bounding box center [269, 135] width 124 height 15
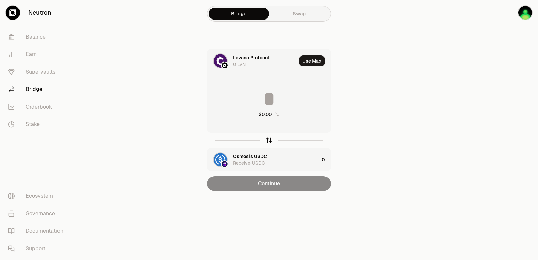
click at [268, 139] on icon "button" at bounding box center [268, 139] width 7 height 7
click at [271, 93] on input at bounding box center [268, 99] width 123 height 20
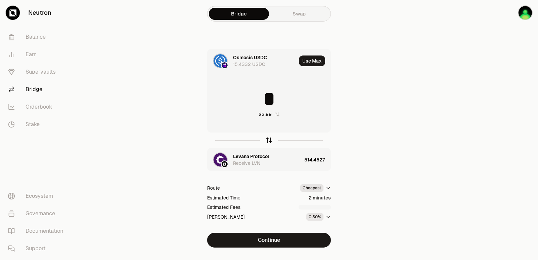
click at [268, 141] on icon "button" at bounding box center [268, 139] width 7 height 7
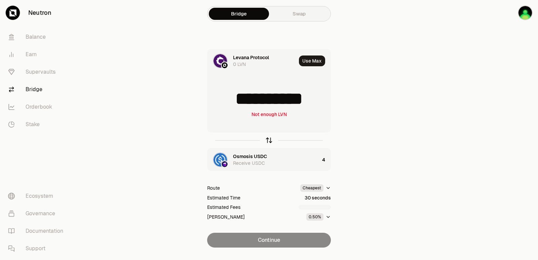
click at [268, 141] on icon "button" at bounding box center [268, 139] width 7 height 7
type input "*"
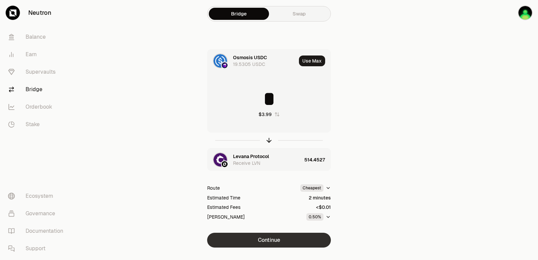
click at [278, 240] on button "Continue" at bounding box center [269, 240] width 124 height 15
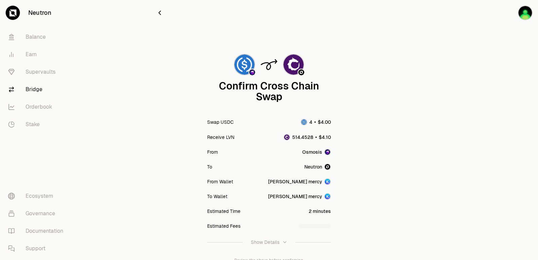
scroll to position [55, 0]
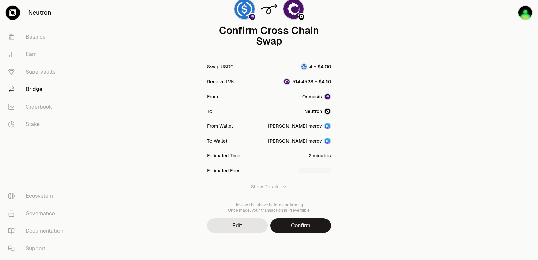
click at [292, 225] on button "Confirm" at bounding box center [300, 225] width 60 height 15
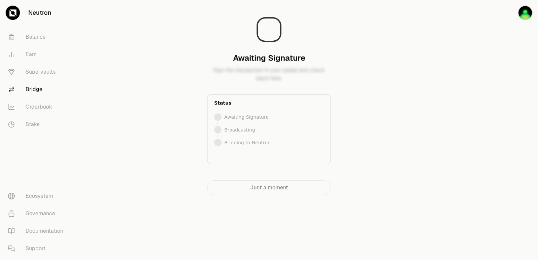
scroll to position [0, 0]
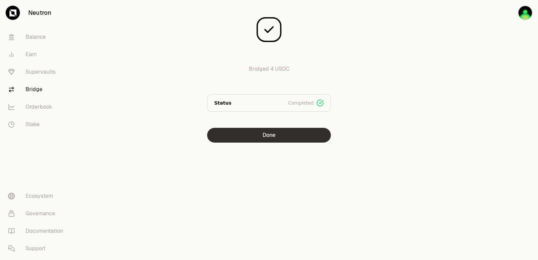
click at [276, 132] on button "Done" at bounding box center [269, 135] width 124 height 15
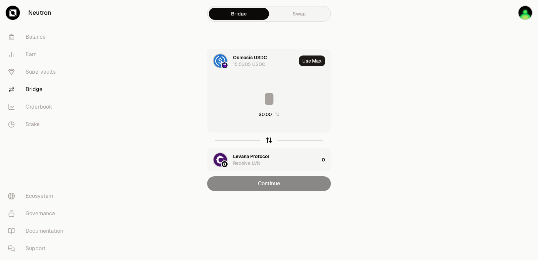
click at [268, 139] on icon "button" at bounding box center [269, 139] width 4 height 2
click at [312, 61] on button "Use Max" at bounding box center [312, 60] width 26 height 11
type input "**********"
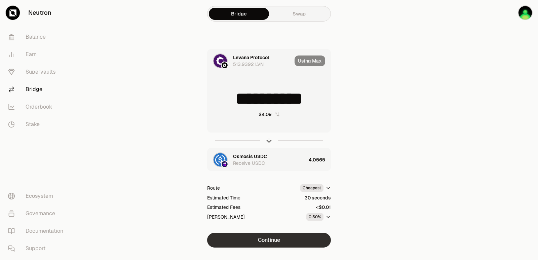
click at [277, 244] on button "Continue" at bounding box center [269, 240] width 124 height 15
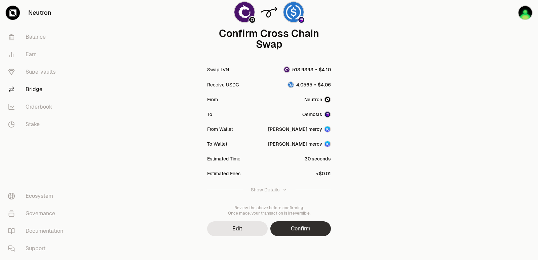
scroll to position [55, 0]
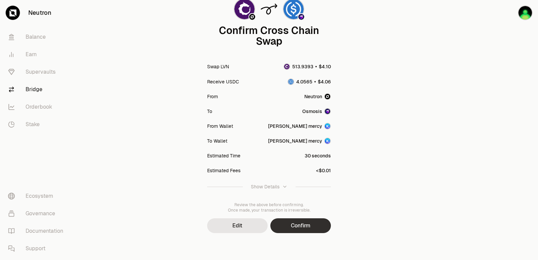
click at [297, 222] on button "Confirm" at bounding box center [300, 225] width 60 height 15
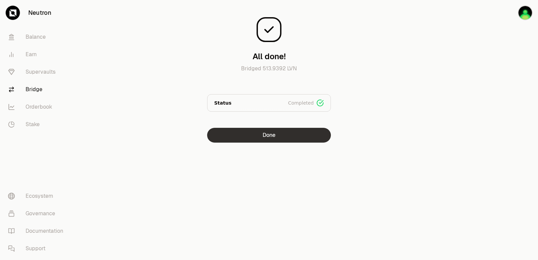
click at [267, 136] on button "Done" at bounding box center [269, 135] width 124 height 15
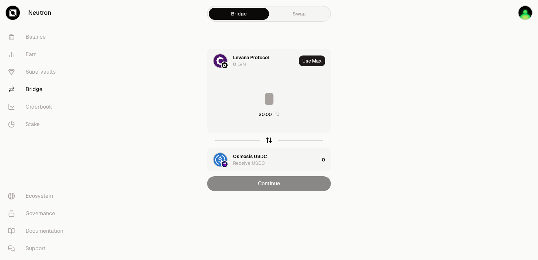
click at [268, 140] on icon "button" at bounding box center [268, 139] width 7 height 7
click at [259, 99] on input at bounding box center [268, 99] width 123 height 20
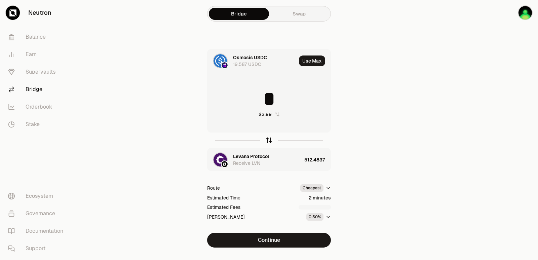
click at [269, 139] on icon "button" at bounding box center [269, 139] width 4 height 2
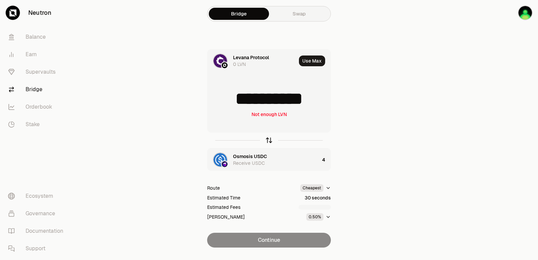
click at [269, 139] on icon "button" at bounding box center [268, 139] width 7 height 7
type input "*"
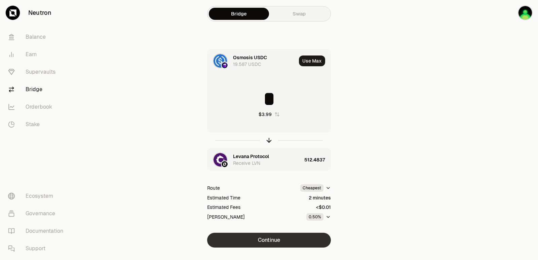
click at [287, 234] on button "Continue" at bounding box center [269, 240] width 124 height 15
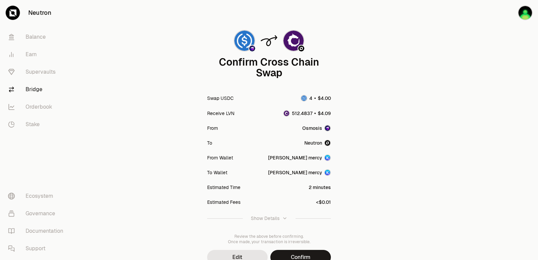
scroll to position [55, 0]
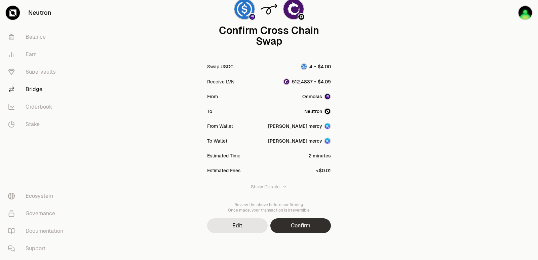
click at [295, 227] on button "Confirm" at bounding box center [300, 225] width 60 height 15
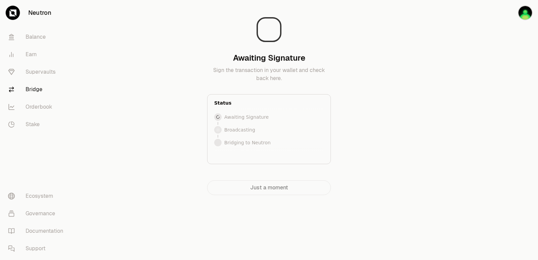
scroll to position [0, 0]
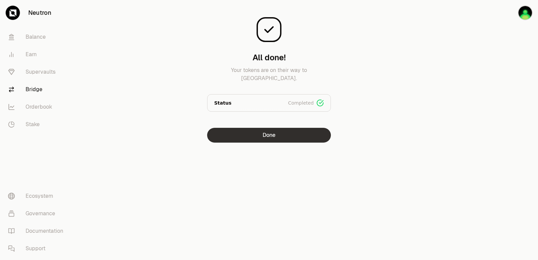
click at [277, 139] on button "Done" at bounding box center [269, 135] width 124 height 15
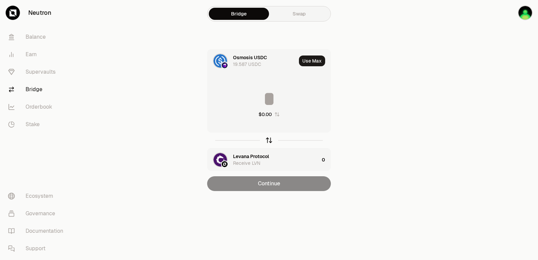
click at [269, 139] on icon "button" at bounding box center [269, 140] width 0 height 4
click at [304, 62] on button "Use Max" at bounding box center [312, 60] width 26 height 11
type input "**********"
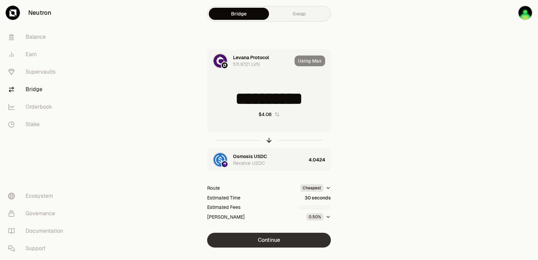
click at [268, 235] on button "Continue" at bounding box center [269, 240] width 124 height 15
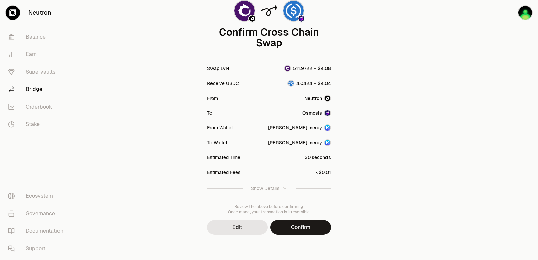
scroll to position [55, 0]
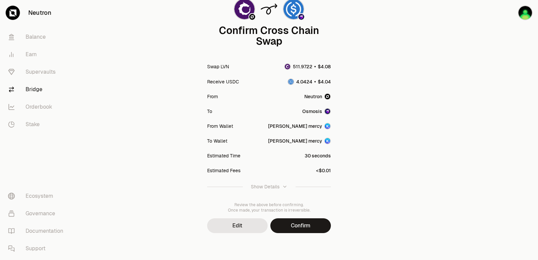
click at [302, 225] on button "Confirm" at bounding box center [300, 225] width 60 height 15
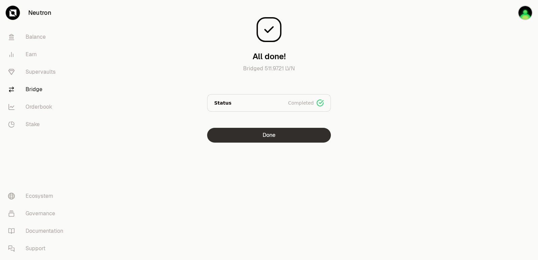
click at [264, 139] on button "Done" at bounding box center [269, 135] width 124 height 15
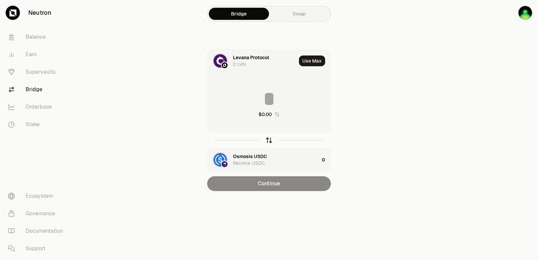
click at [268, 139] on icon "button" at bounding box center [268, 139] width 7 height 7
click at [268, 138] on icon "button" at bounding box center [269, 139] width 4 height 2
click at [270, 140] on icon "button" at bounding box center [268, 139] width 7 height 7
click at [270, 94] on input at bounding box center [268, 99] width 123 height 20
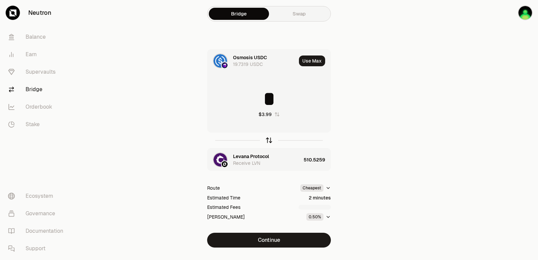
click at [268, 140] on icon "button" at bounding box center [268, 139] width 7 height 7
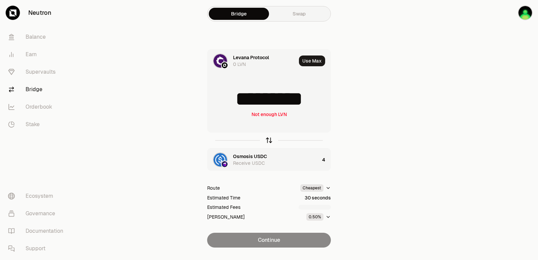
click at [270, 140] on icon "button" at bounding box center [268, 139] width 7 height 7
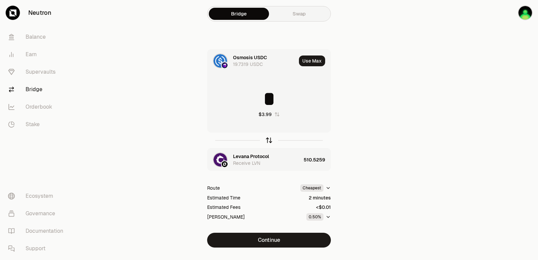
click at [267, 140] on icon "button" at bounding box center [269, 139] width 4 height 2
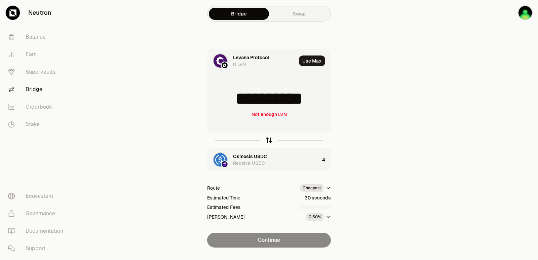
click at [267, 140] on icon "button" at bounding box center [268, 139] width 7 height 7
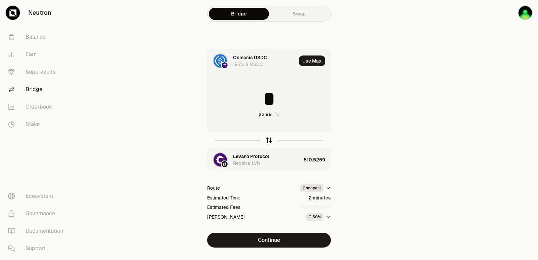
click at [267, 140] on icon "button" at bounding box center [268, 139] width 7 height 7
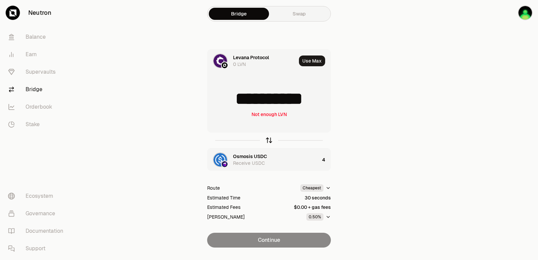
click at [267, 140] on icon "button" at bounding box center [268, 139] width 7 height 7
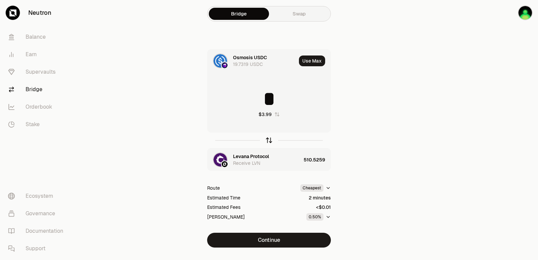
click at [267, 140] on icon "button" at bounding box center [268, 139] width 7 height 7
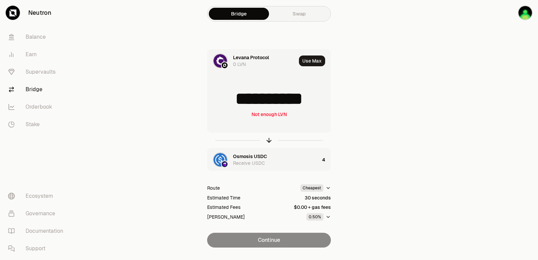
drag, startPoint x: 319, startPoint y: 101, endPoint x: 234, endPoint y: 101, distance: 84.7
click at [234, 101] on input "**********" at bounding box center [268, 99] width 123 height 20
type input "***"
click at [269, 140] on icon "button" at bounding box center [268, 139] width 7 height 7
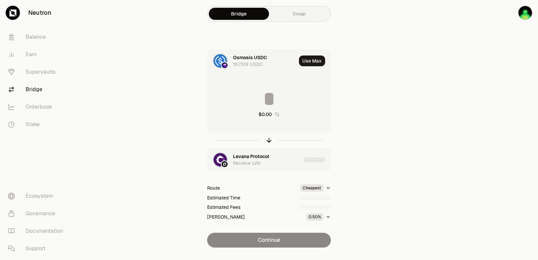
click at [272, 101] on input at bounding box center [268, 99] width 123 height 20
drag, startPoint x: 313, startPoint y: 104, endPoint x: 259, endPoint y: 103, distance: 53.4
click at [259, 103] on input "********" at bounding box center [268, 99] width 123 height 20
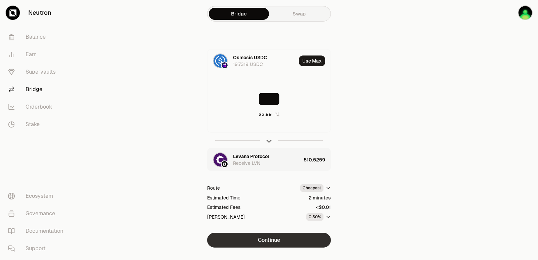
type input "***"
click at [287, 240] on button "Continue" at bounding box center [269, 240] width 124 height 15
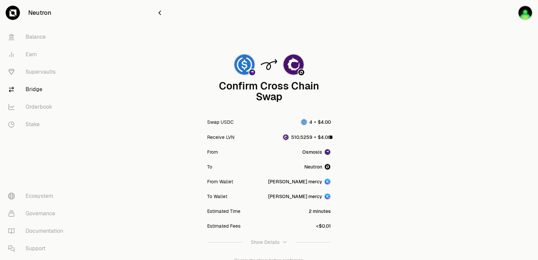
scroll to position [55, 0]
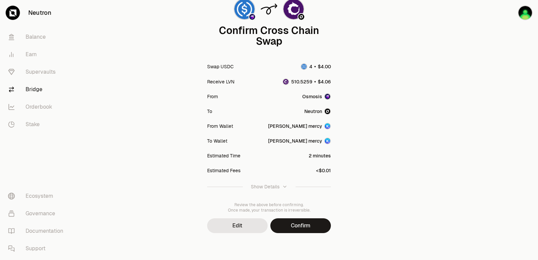
click at [308, 226] on button "Confirm" at bounding box center [300, 225] width 60 height 15
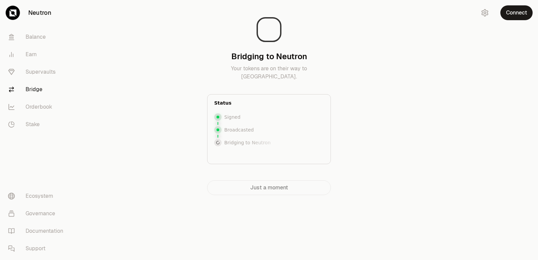
click at [469, 145] on div at bounding box center [499, 111] width 75 height 222
click at [487, 118] on div at bounding box center [499, 111] width 75 height 222
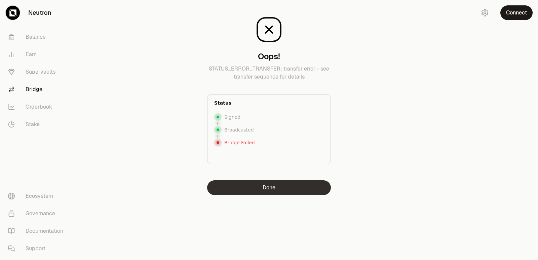
click at [254, 183] on button "Done" at bounding box center [269, 187] width 124 height 15
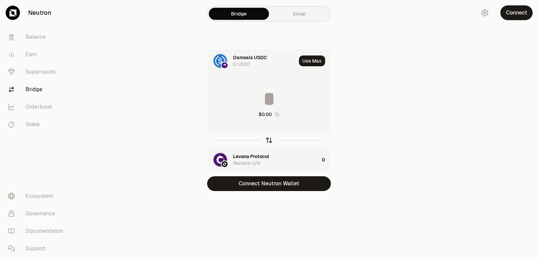
click at [269, 143] on icon "button" at bounding box center [268, 139] width 7 height 7
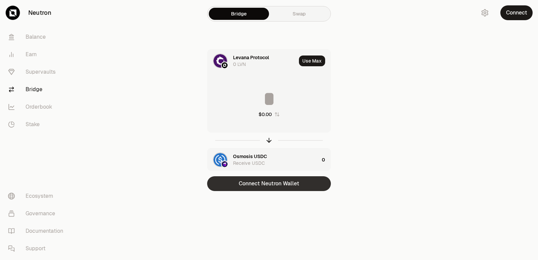
click at [277, 180] on button "Connect Neutron Wallet" at bounding box center [269, 183] width 124 height 15
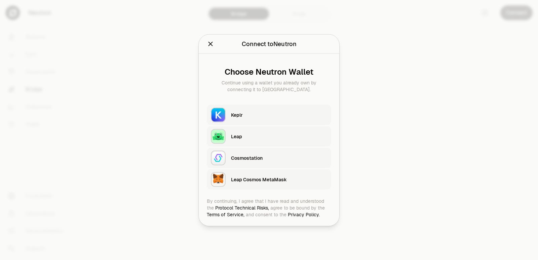
click at [254, 114] on div "Keplr" at bounding box center [279, 114] width 96 height 7
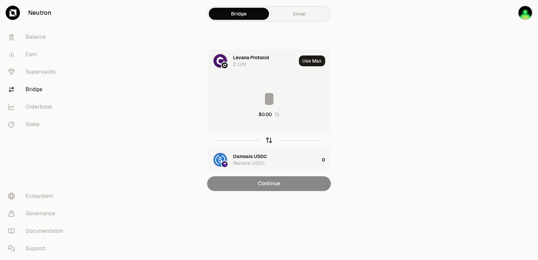
click at [270, 139] on icon "button" at bounding box center [269, 139] width 4 height 2
click at [260, 100] on input at bounding box center [268, 99] width 123 height 20
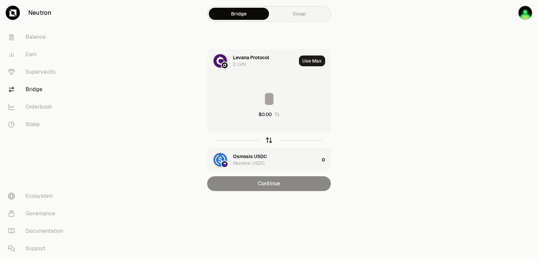
click at [267, 143] on icon "button" at bounding box center [268, 139] width 7 height 7
click at [250, 99] on input at bounding box center [268, 99] width 123 height 20
click at [305, 66] on button "Use Max" at bounding box center [312, 60] width 26 height 11
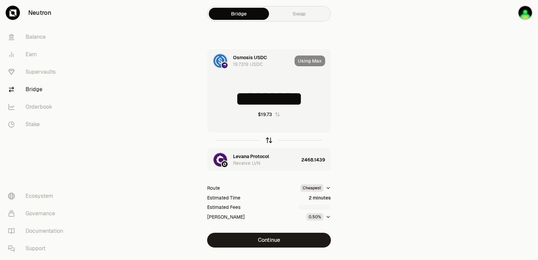
click at [268, 140] on icon "button" at bounding box center [268, 139] width 7 height 7
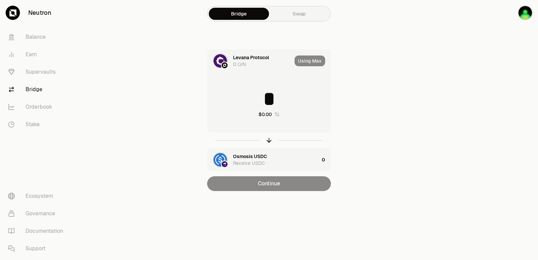
click at [239, 95] on input "*" at bounding box center [268, 99] width 123 height 20
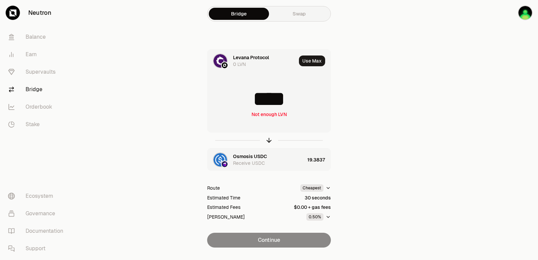
click at [293, 100] on input "****" at bounding box center [268, 99] width 123 height 20
type input "****"
click at [271, 138] on icon "button" at bounding box center [268, 139] width 7 height 7
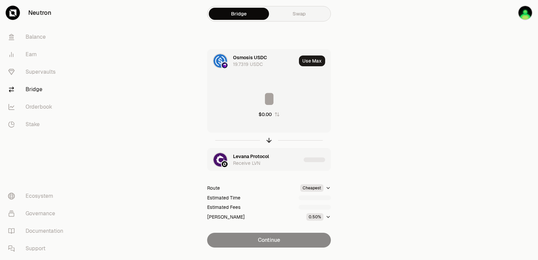
click at [263, 101] on input at bounding box center [268, 99] width 123 height 20
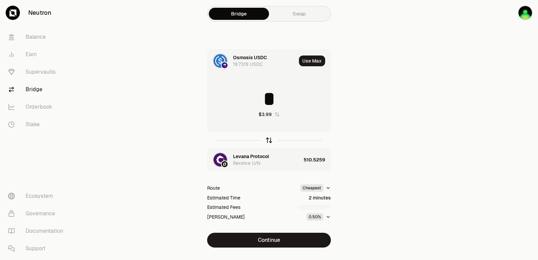
click at [267, 141] on icon "button" at bounding box center [268, 139] width 7 height 7
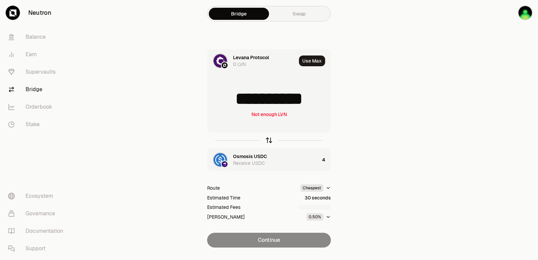
click at [267, 141] on icon "button" at bounding box center [268, 139] width 7 height 7
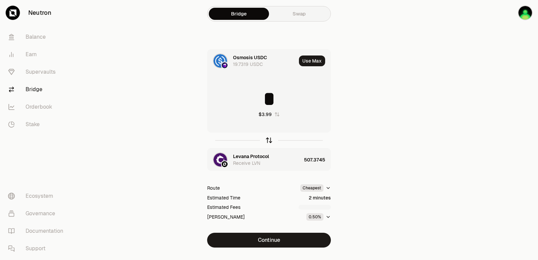
click at [267, 142] on icon "button" at bounding box center [268, 139] width 7 height 7
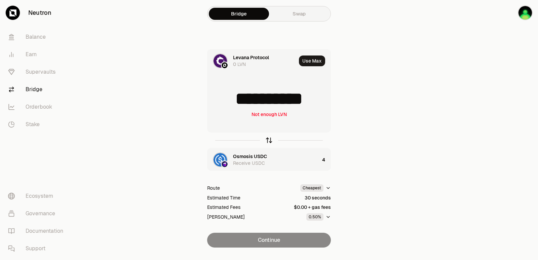
click at [267, 142] on icon "button" at bounding box center [268, 139] width 7 height 7
type input "*"
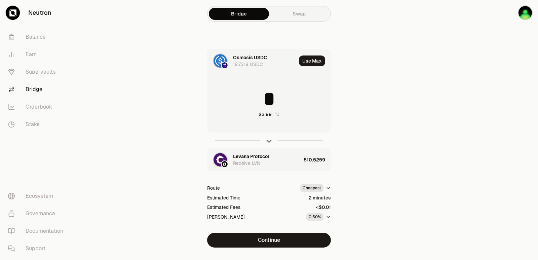
click at [239, 157] on div "Levana Protocol" at bounding box center [251, 156] width 36 height 7
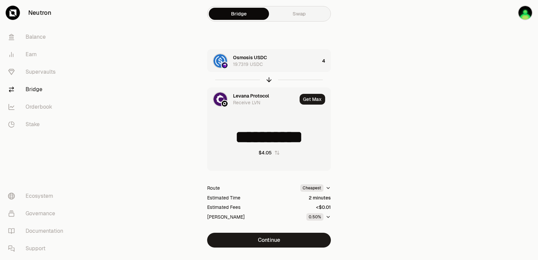
click at [248, 95] on div "Levana Protocol" at bounding box center [251, 95] width 36 height 7
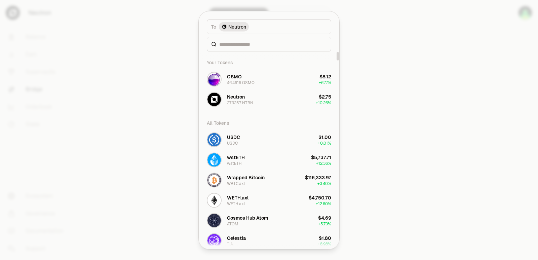
click at [242, 49] on div at bounding box center [269, 44] width 124 height 15
click at [240, 45] on input at bounding box center [273, 44] width 108 height 7
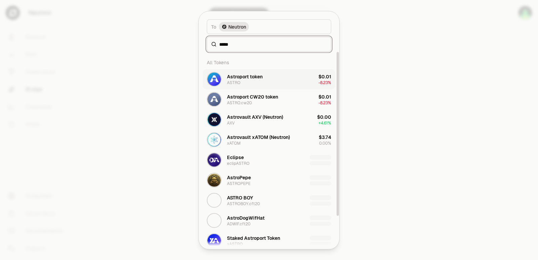
type input "*****"
click at [251, 80] on div "Astroport token ASTRO" at bounding box center [245, 79] width 36 height 12
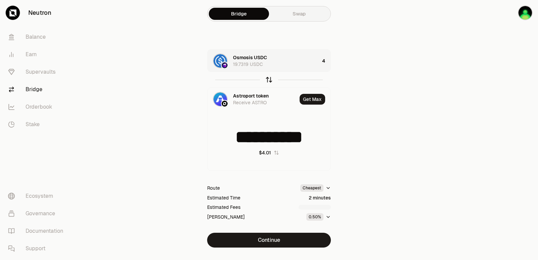
click at [268, 81] on icon "button" at bounding box center [268, 79] width 7 height 7
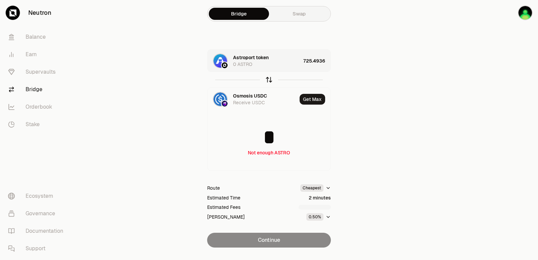
click at [268, 81] on icon "button" at bounding box center [268, 79] width 7 height 7
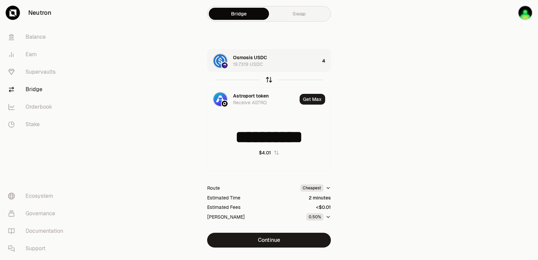
click at [266, 78] on icon "button" at bounding box center [268, 79] width 7 height 7
type input "*"
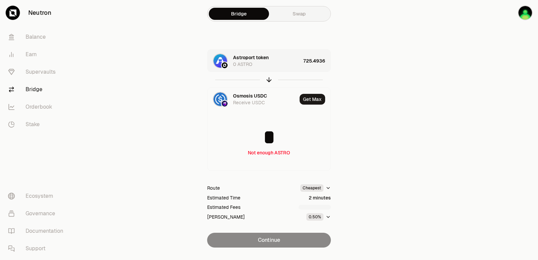
click at [243, 57] on div "Astroport token" at bounding box center [251, 57] width 36 height 7
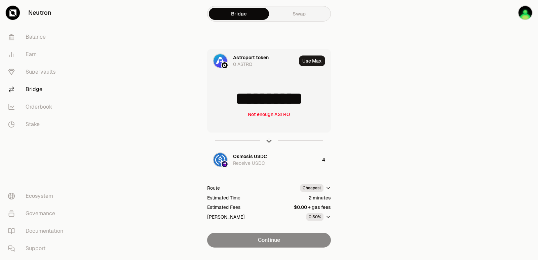
click at [243, 57] on div "Astroport token" at bounding box center [251, 57] width 36 height 7
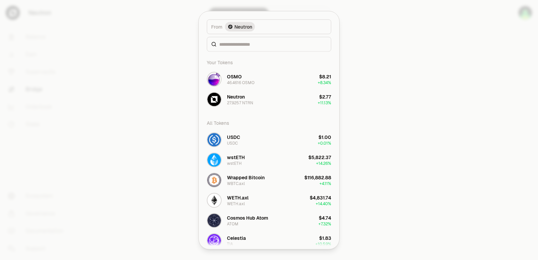
type input "**********"
click at [243, 80] on div "46.4616 OSMO" at bounding box center [241, 82] width 28 height 5
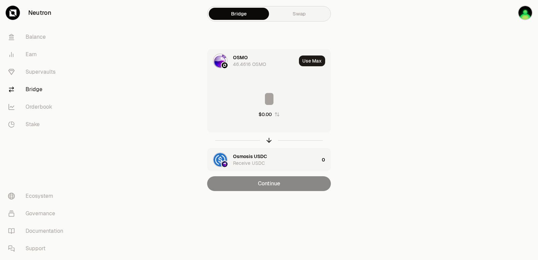
click at [248, 157] on div "Osmosis USDC" at bounding box center [250, 156] width 34 height 7
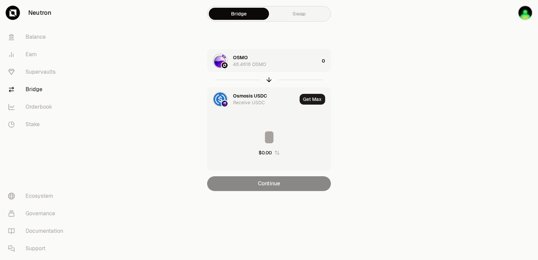
click at [244, 96] on div "Osmosis USDC" at bounding box center [250, 95] width 34 height 7
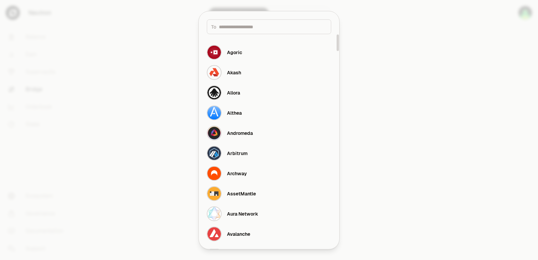
click at [234, 27] on input at bounding box center [273, 26] width 108 height 7
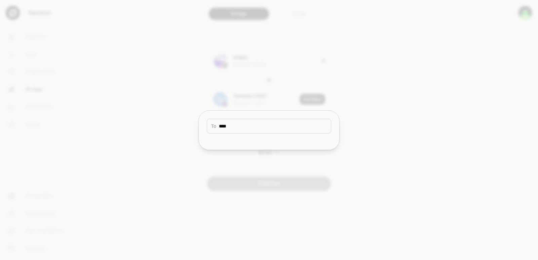
type input "****"
click at [394, 140] on div at bounding box center [269, 130] width 538 height 260
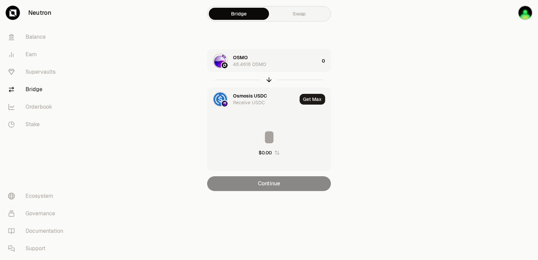
click at [245, 95] on div "Osmosis USDC" at bounding box center [250, 95] width 34 height 7
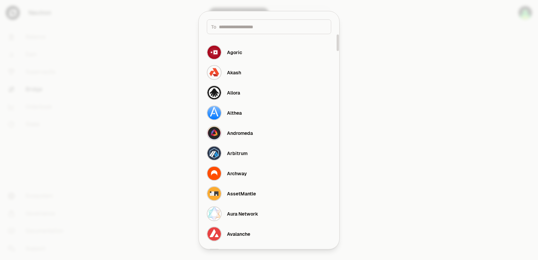
click at [237, 26] on input at bounding box center [273, 26] width 108 height 7
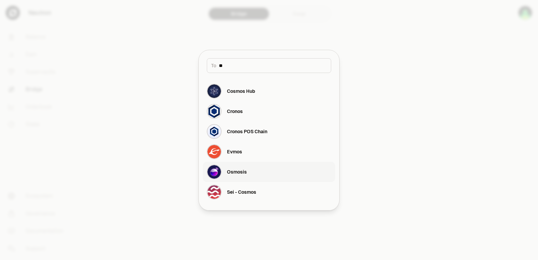
type input "**"
click at [249, 170] on button "Osmosis" at bounding box center [269, 172] width 132 height 20
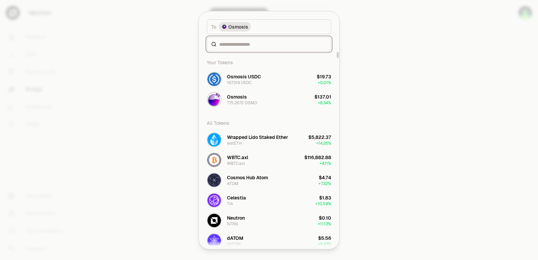
click at [234, 43] on input at bounding box center [273, 44] width 108 height 7
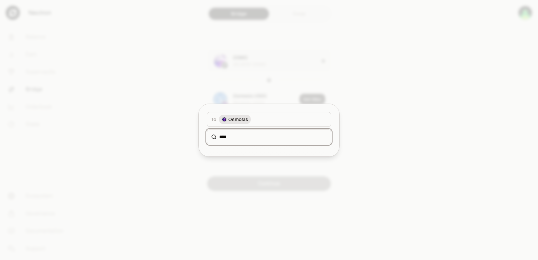
type input "*****"
drag, startPoint x: 237, startPoint y: 135, endPoint x: 200, endPoint y: 139, distance: 37.2
click at [200, 139] on div "To Osmosis *****" at bounding box center [269, 124] width 140 height 40
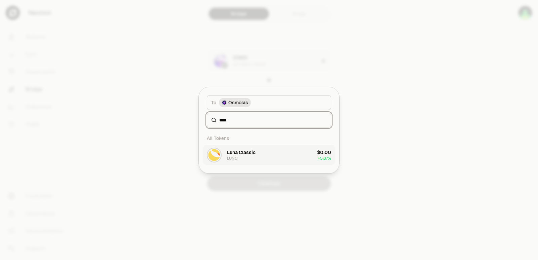
type input "****"
click at [240, 154] on div "Luna Classic" at bounding box center [241, 152] width 29 height 7
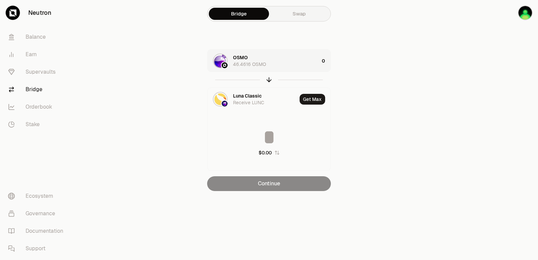
click at [281, 57] on div "OSMO 46.4616 OSMO" at bounding box center [276, 60] width 86 height 13
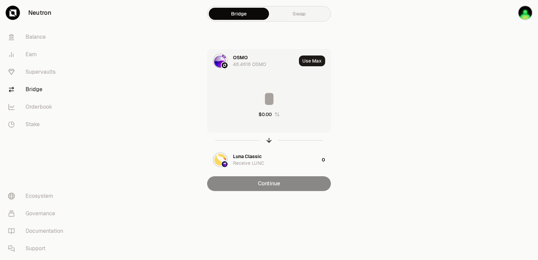
click at [282, 95] on input at bounding box center [268, 99] width 123 height 20
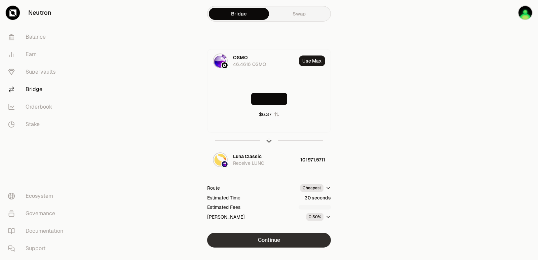
type input "*****"
click at [259, 239] on button "Continue" at bounding box center [269, 240] width 124 height 15
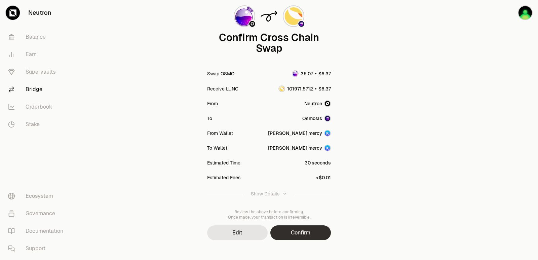
scroll to position [55, 0]
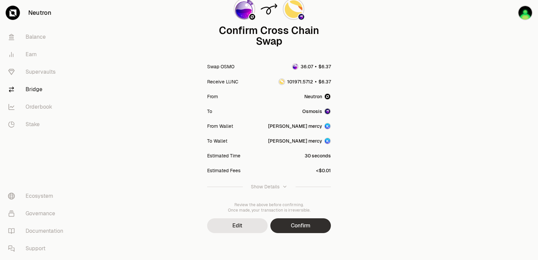
click at [288, 226] on button "Confirm" at bounding box center [300, 225] width 60 height 15
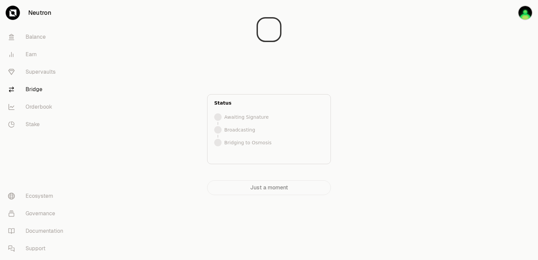
scroll to position [0, 0]
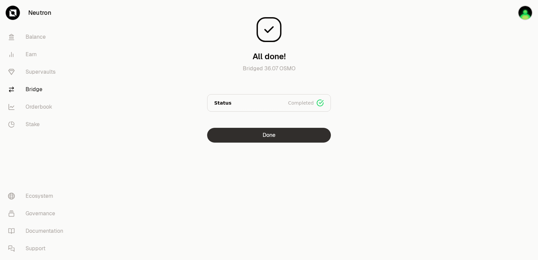
click at [273, 135] on button "Done" at bounding box center [269, 135] width 124 height 15
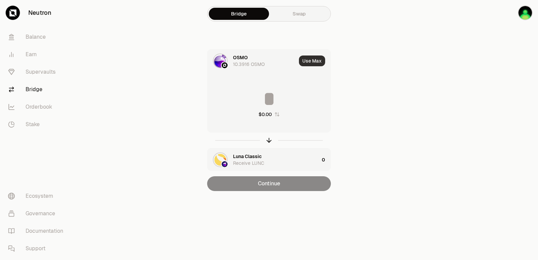
click at [309, 62] on button "Use Max" at bounding box center [312, 60] width 26 height 11
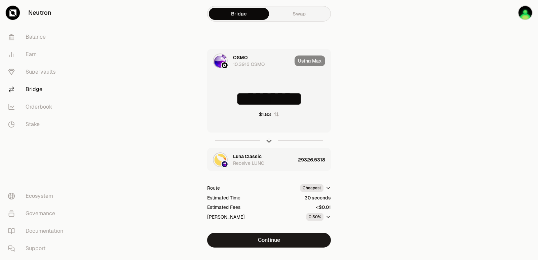
type input "*"
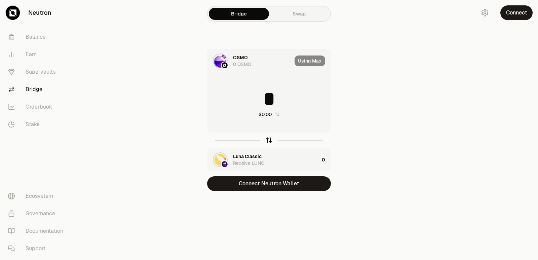
click at [268, 143] on icon "button" at bounding box center [268, 139] width 7 height 7
click at [236, 57] on div "Luna Classic" at bounding box center [247, 57] width 29 height 7
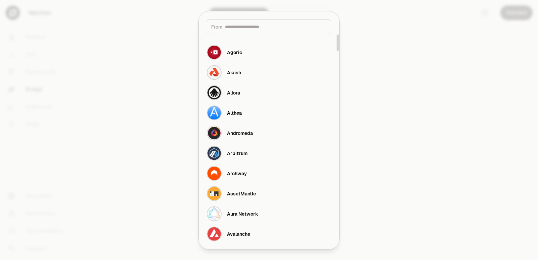
click at [244, 26] on input at bounding box center [276, 26] width 102 height 7
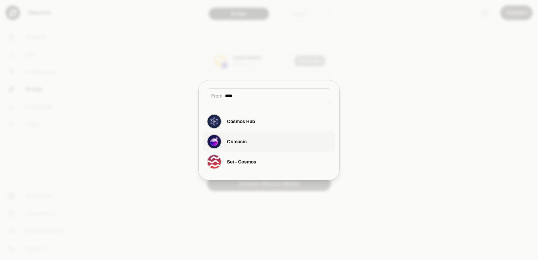
type input "****"
click at [239, 146] on div "Osmosis" at bounding box center [227, 141] width 40 height 15
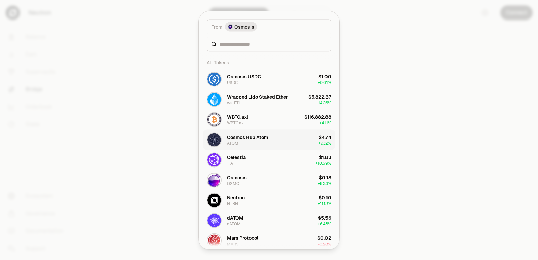
click at [237, 78] on div "Osmosis USDC" at bounding box center [244, 76] width 34 height 7
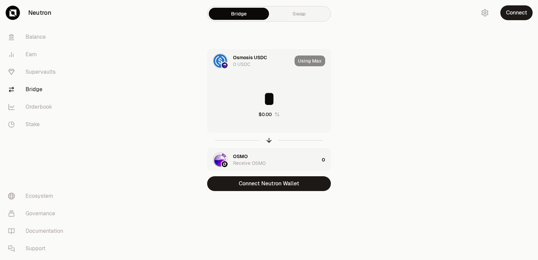
click at [259, 154] on div "OSMO Receive OSMO" at bounding box center [276, 159] width 86 height 13
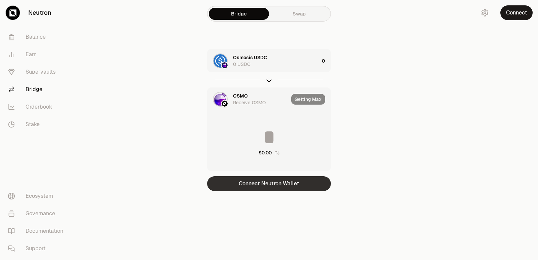
click at [259, 180] on button "Connect Neutron Wallet" at bounding box center [269, 183] width 124 height 15
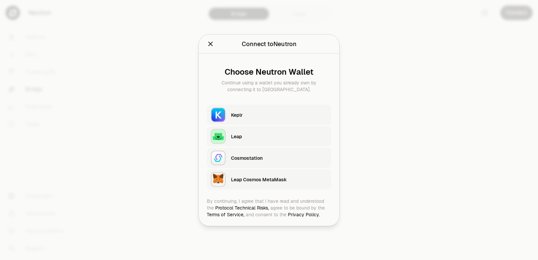
click at [245, 117] on div "Keplr" at bounding box center [279, 114] width 96 height 7
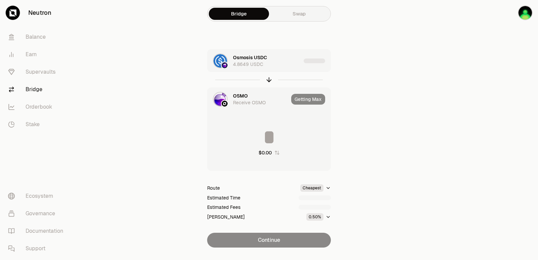
click at [237, 94] on div "OSMO" at bounding box center [240, 95] width 15 height 7
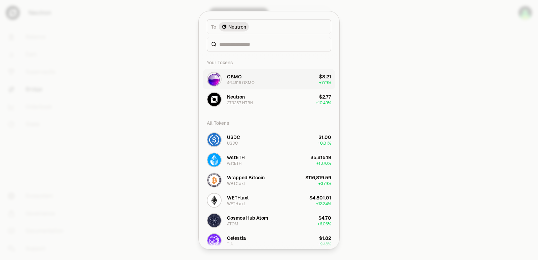
type input "*********"
click at [228, 48] on div at bounding box center [269, 44] width 124 height 15
click at [227, 42] on input at bounding box center [273, 44] width 108 height 7
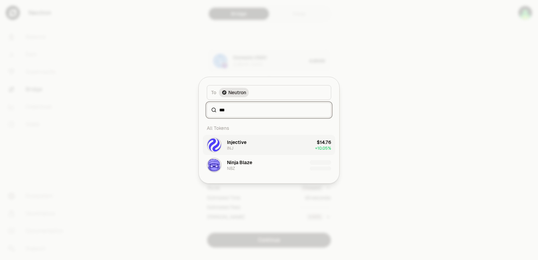
type input "***"
click at [245, 145] on div "Injective INJ" at bounding box center [236, 145] width 19 height 12
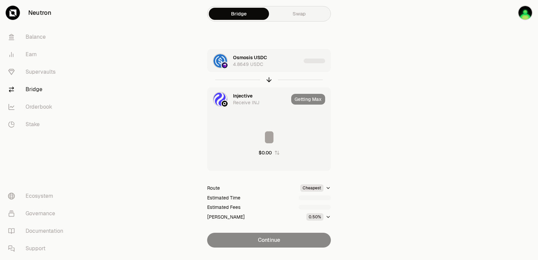
type input "**********"
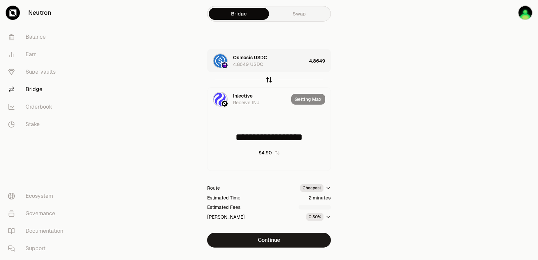
click at [267, 80] on icon "button" at bounding box center [268, 79] width 7 height 7
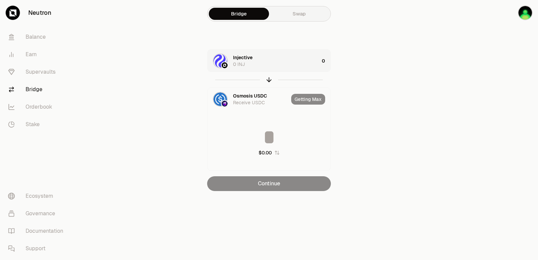
click at [294, 64] on div "Injective 0 INJ" at bounding box center [276, 60] width 86 height 13
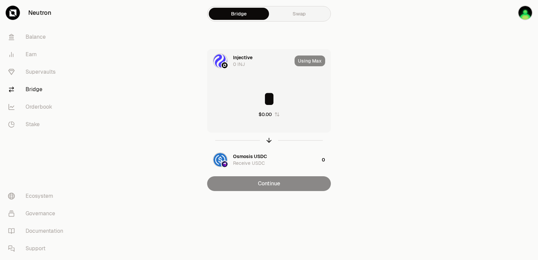
click at [277, 115] on icon "button" at bounding box center [276, 114] width 5 height 5
click at [265, 138] on div "button" at bounding box center [268, 139] width 7 height 7
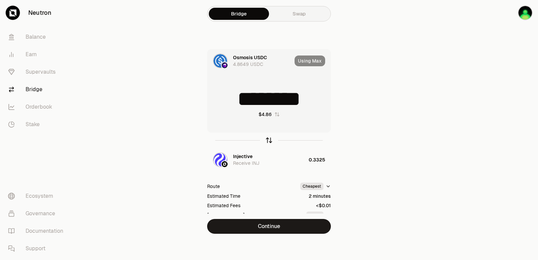
click at [265, 138] on icon "button" at bounding box center [268, 139] width 7 height 7
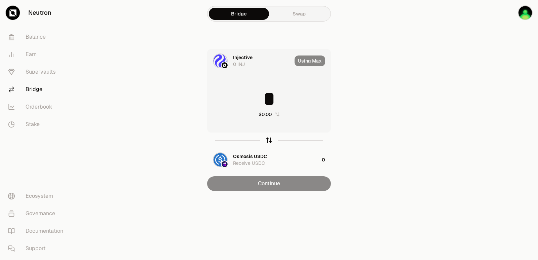
click at [265, 138] on icon "button" at bounding box center [268, 139] width 7 height 7
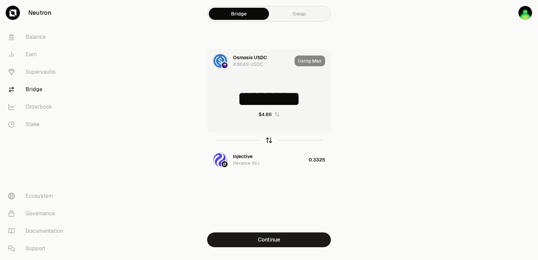
click at [265, 138] on icon "button" at bounding box center [268, 139] width 7 height 7
type input "*"
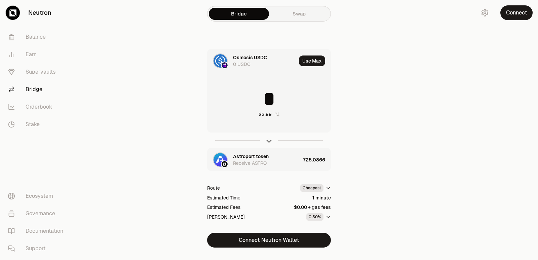
click at [268, 139] on icon "button" at bounding box center [268, 139] width 7 height 7
type input "*"
click at [256, 157] on div "Astroport token" at bounding box center [251, 156] width 36 height 7
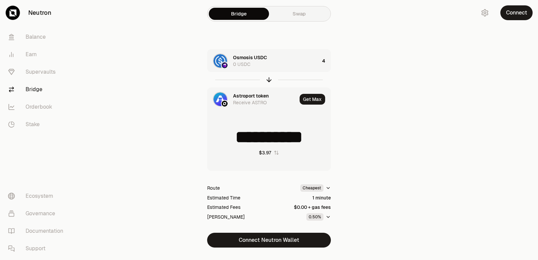
click at [252, 95] on div "Astroport token" at bounding box center [251, 95] width 36 height 7
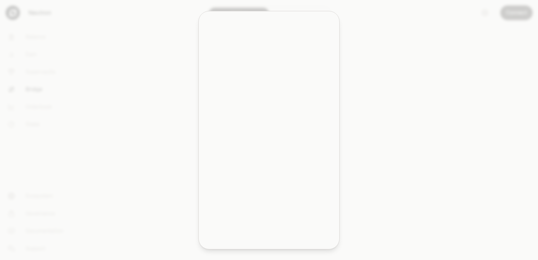
click at [244, 39] on div at bounding box center [269, 44] width 124 height 15
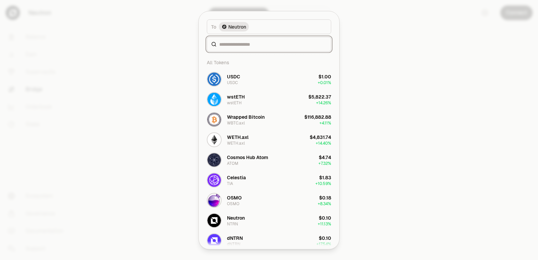
click at [241, 44] on input at bounding box center [273, 44] width 108 height 7
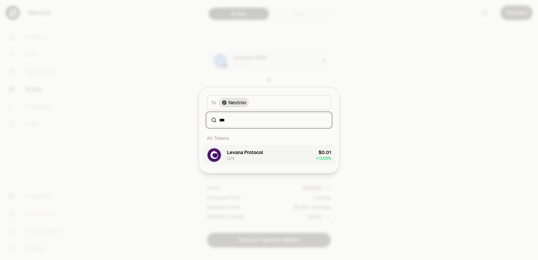
type input "***"
click at [252, 158] on div "Levana Protocol LVN" at bounding box center [245, 155] width 36 height 12
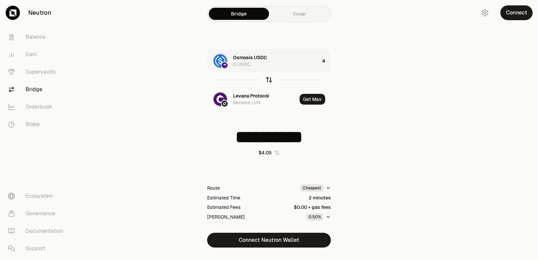
click at [269, 78] on icon "button" at bounding box center [269, 79] width 4 height 2
type input "*"
click at [290, 63] on div "Levana Protocol 0 LVN" at bounding box center [266, 60] width 67 height 13
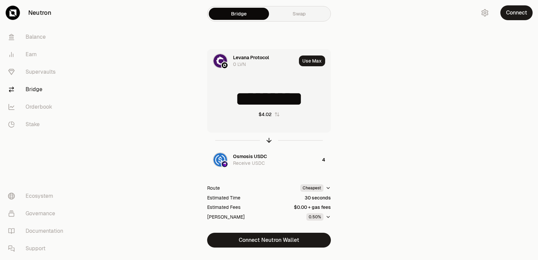
scroll to position [2, 0]
drag, startPoint x: 324, startPoint y: 104, endPoint x: 233, endPoint y: 105, distance: 91.1
click at [233, 105] on input "*********" at bounding box center [268, 99] width 123 height 20
type input "***"
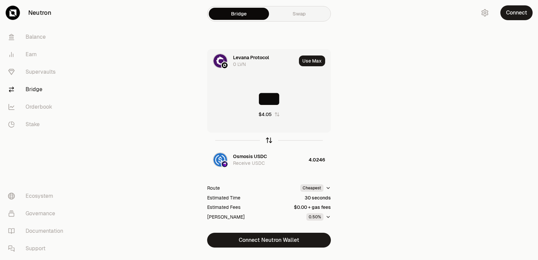
click at [269, 141] on icon "button" at bounding box center [268, 139] width 7 height 7
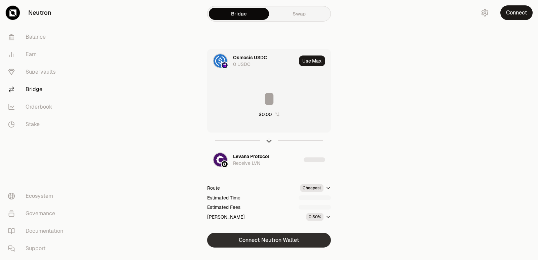
click at [269, 241] on button "Connect Neutron Wallet" at bounding box center [269, 240] width 124 height 15
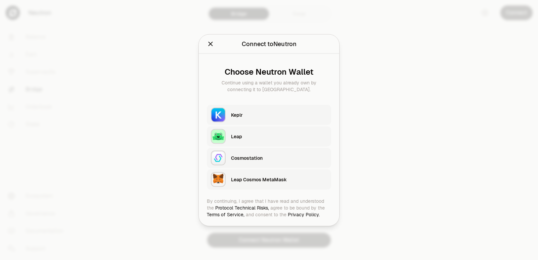
click at [248, 112] on div "Keplr" at bounding box center [279, 114] width 96 height 7
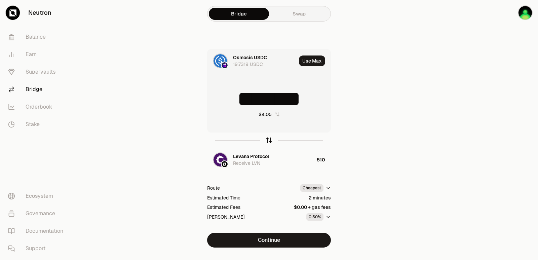
click at [266, 139] on icon "button" at bounding box center [268, 139] width 7 height 7
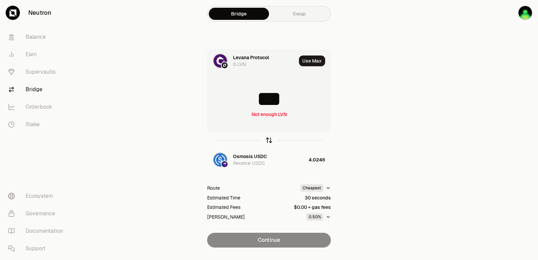
click at [266, 139] on icon "button" at bounding box center [268, 139] width 7 height 7
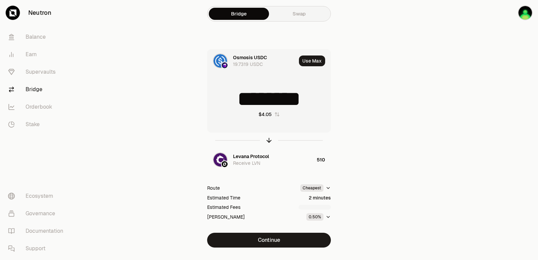
drag, startPoint x: 319, startPoint y: 100, endPoint x: 249, endPoint y: 101, distance: 69.9
click at [249, 101] on input "********" at bounding box center [268, 99] width 123 height 20
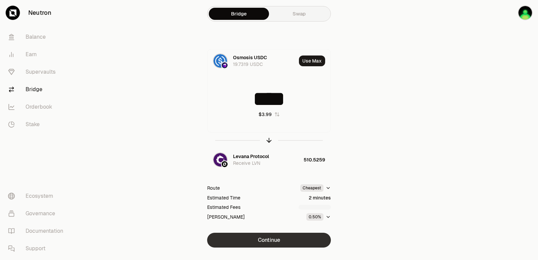
type input "****"
click at [265, 244] on button "Continue" at bounding box center [269, 240] width 124 height 15
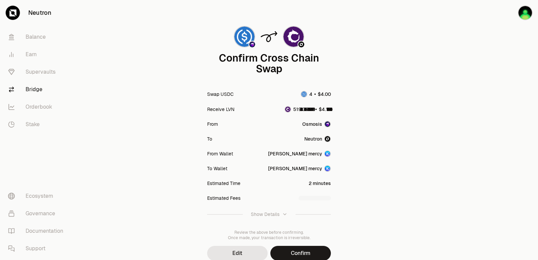
scroll to position [55, 0]
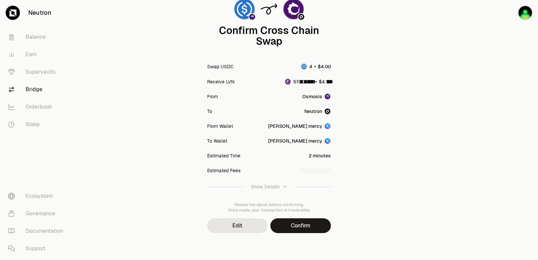
click at [288, 218] on div "Confirm Cross Chain Swap Swap USDC Receive LVN From Osmosis To [GEOGRAPHIC_DATA…" at bounding box center [269, 113] width 226 height 239
click at [287, 222] on button "Confirm" at bounding box center [300, 225] width 60 height 15
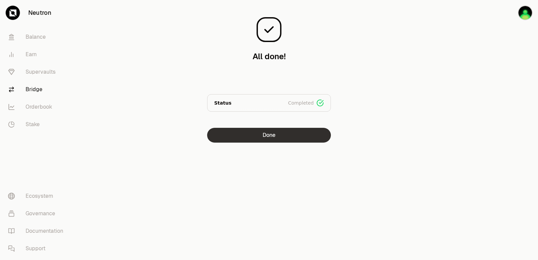
click at [269, 138] on button "Done" at bounding box center [269, 135] width 124 height 15
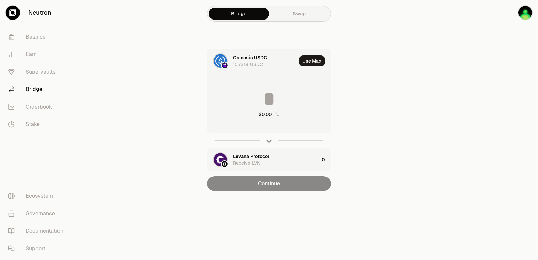
click at [277, 114] on icon "button" at bounding box center [276, 114] width 5 height 5
click at [276, 115] on icon "button" at bounding box center [276, 114] width 5 height 5
click at [268, 140] on icon "button" at bounding box center [268, 139] width 7 height 7
click at [312, 62] on button "Use Max" at bounding box center [312, 60] width 26 height 11
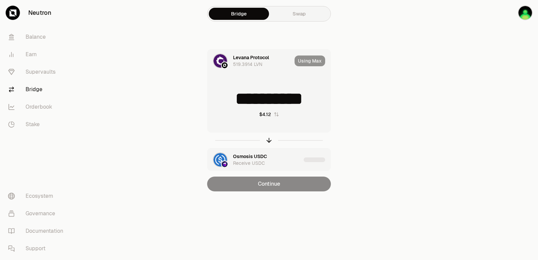
type input "**********"
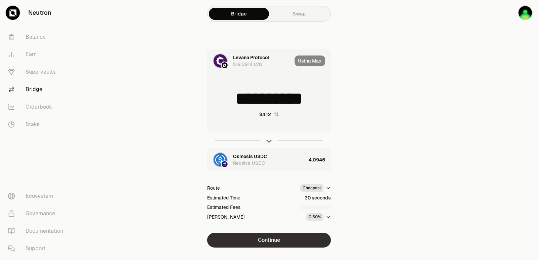
click at [268, 238] on button "Continue" at bounding box center [269, 240] width 124 height 15
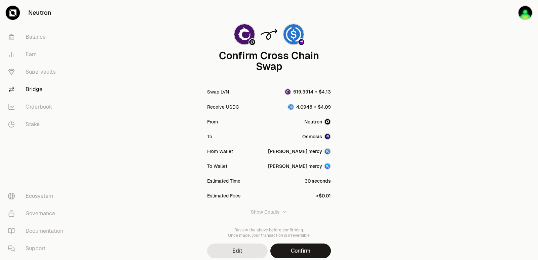
scroll to position [55, 0]
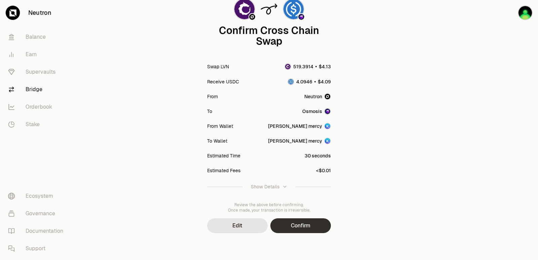
click at [305, 231] on button "Confirm" at bounding box center [300, 225] width 60 height 15
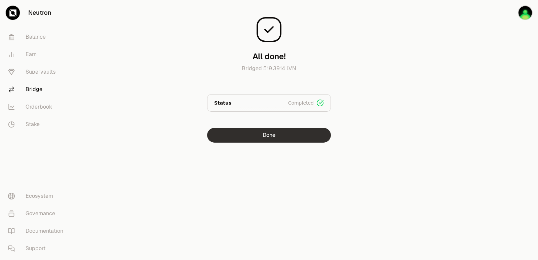
click at [268, 134] on button "Done" at bounding box center [269, 135] width 124 height 15
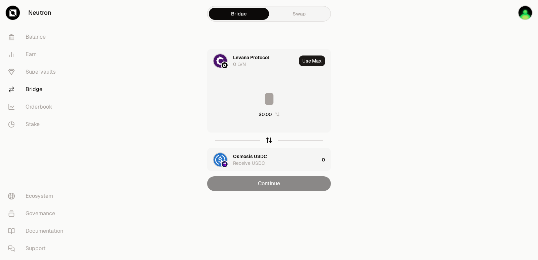
click at [270, 140] on icon "button" at bounding box center [268, 139] width 7 height 7
click at [253, 96] on input at bounding box center [268, 99] width 123 height 20
click at [266, 142] on icon "button" at bounding box center [268, 139] width 7 height 7
click at [238, 98] on input at bounding box center [268, 99] width 123 height 20
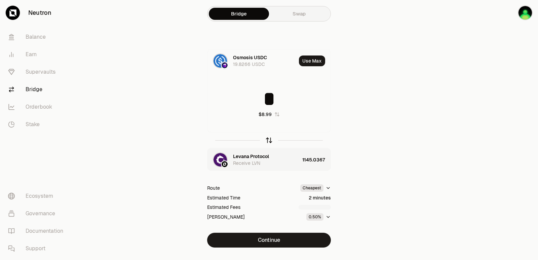
type input "*"
click at [268, 142] on icon "button" at bounding box center [268, 139] width 7 height 7
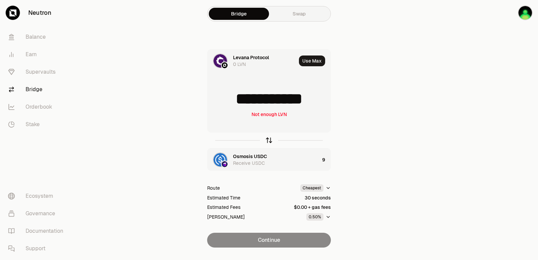
click at [268, 142] on icon "button" at bounding box center [268, 139] width 7 height 7
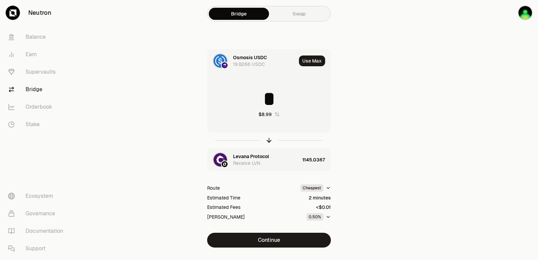
click at [259, 113] on div "$8.99" at bounding box center [264, 114] width 13 height 7
click at [260, 103] on input "*****" at bounding box center [268, 99] width 123 height 20
type input "**"
click at [269, 140] on icon "button" at bounding box center [269, 140] width 0 height 4
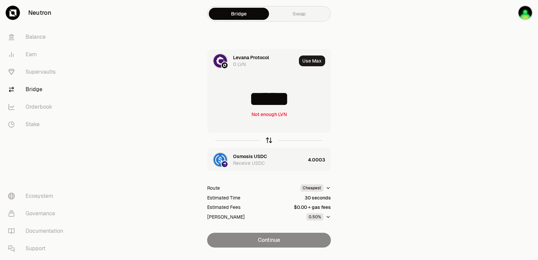
click at [269, 140] on icon "button" at bounding box center [269, 140] width 0 height 4
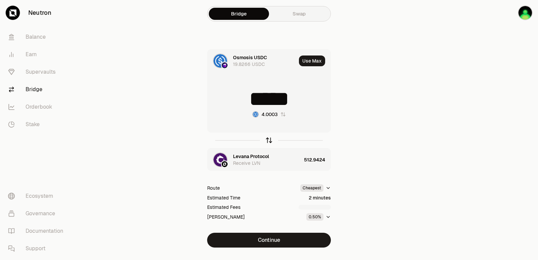
click at [269, 140] on icon "button" at bounding box center [269, 140] width 0 height 4
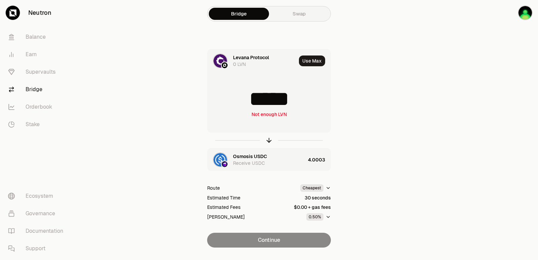
click at [275, 119] on div "***** Not enough LVN" at bounding box center [268, 103] width 123 height 59
click at [270, 114] on div "Not enough LVN" at bounding box center [268, 114] width 35 height 7
click at [271, 139] on icon "button" at bounding box center [268, 139] width 7 height 7
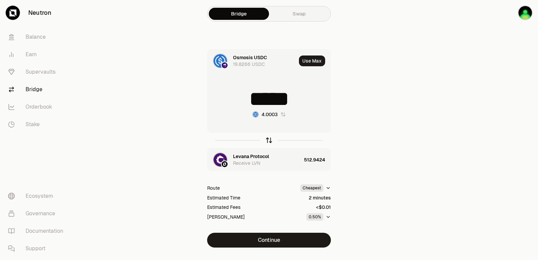
click at [271, 139] on icon "button" at bounding box center [268, 139] width 7 height 7
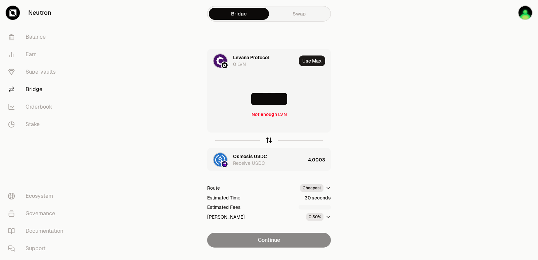
click at [271, 139] on icon "button" at bounding box center [268, 139] width 7 height 7
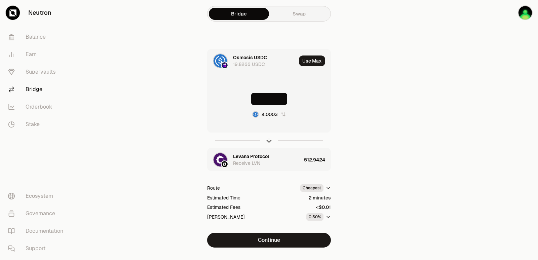
click at [280, 115] on icon "button" at bounding box center [282, 114] width 5 height 5
click at [267, 140] on icon "button" at bounding box center [269, 139] width 4 height 2
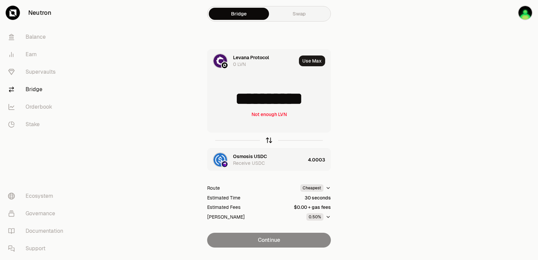
click at [267, 140] on icon "button" at bounding box center [269, 139] width 4 height 2
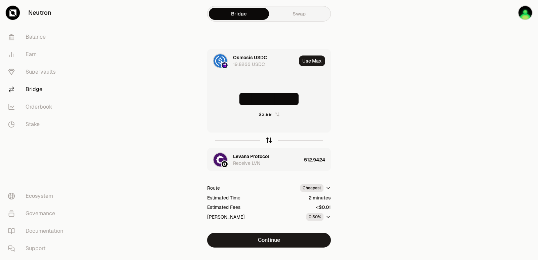
click at [267, 140] on icon "button" at bounding box center [269, 139] width 4 height 2
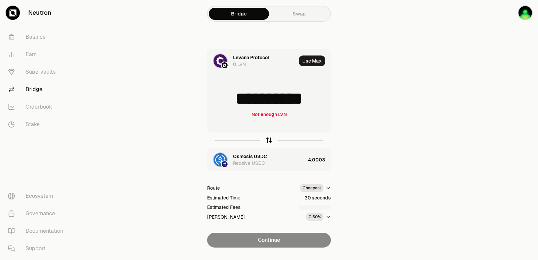
click at [267, 140] on icon "button" at bounding box center [269, 139] width 4 height 2
type input "********"
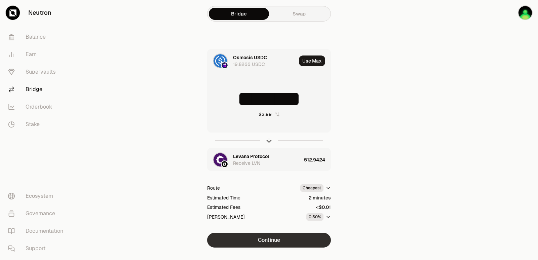
click at [285, 236] on button "Continue" at bounding box center [269, 240] width 124 height 15
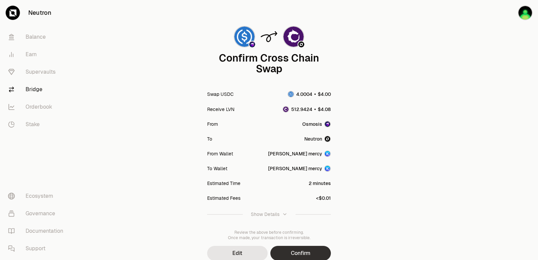
scroll to position [55, 0]
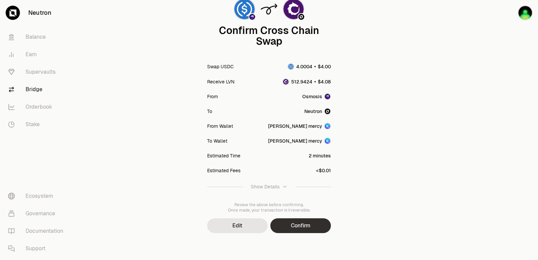
click at [315, 231] on button "Confirm" at bounding box center [300, 225] width 60 height 15
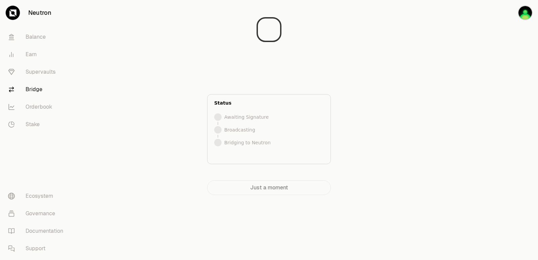
scroll to position [0, 0]
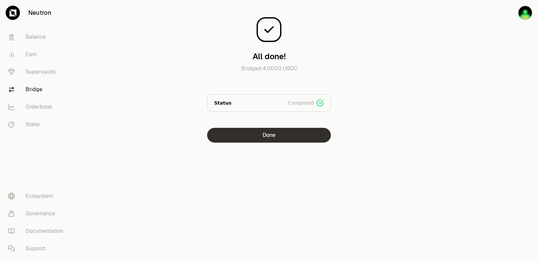
click at [272, 140] on button "Done" at bounding box center [269, 135] width 124 height 15
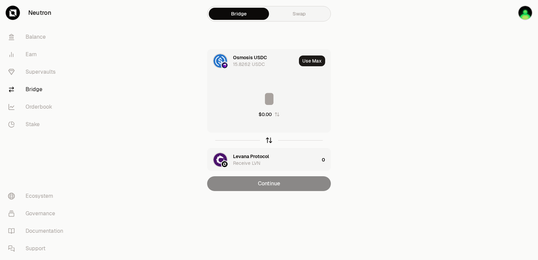
click at [268, 141] on icon "button" at bounding box center [268, 139] width 7 height 7
click at [308, 59] on button "Use Max" at bounding box center [312, 60] width 26 height 11
type input "**********"
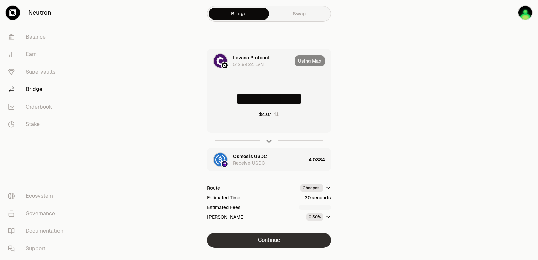
click at [276, 242] on button "Continue" at bounding box center [269, 240] width 124 height 15
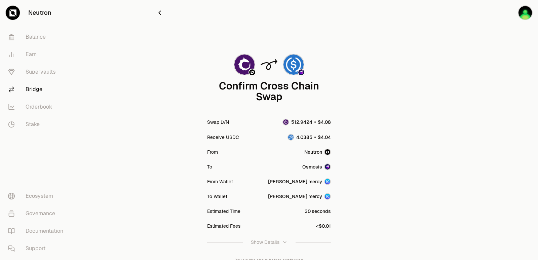
scroll to position [55, 0]
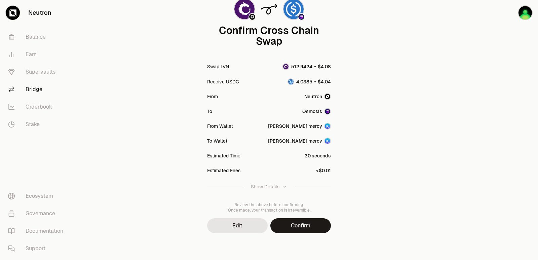
click at [301, 221] on button "Confirm" at bounding box center [300, 225] width 60 height 15
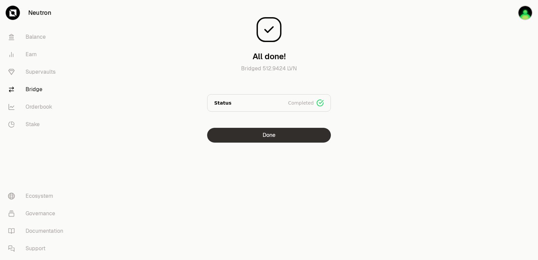
click at [282, 137] on button "Done" at bounding box center [269, 135] width 124 height 15
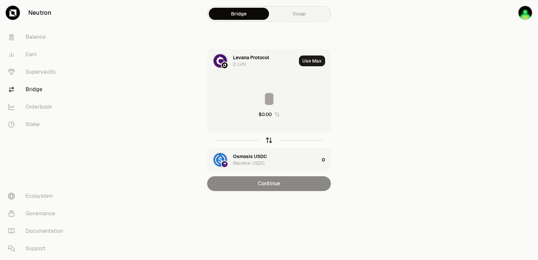
click at [267, 140] on icon "button" at bounding box center [269, 139] width 4 height 2
click at [256, 156] on div "Levana Protocol" at bounding box center [251, 156] width 36 height 7
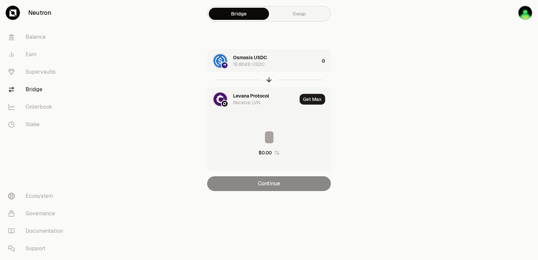
click at [233, 95] on div "Levana Protocol Receive LVN" at bounding box center [251, 99] width 89 height 23
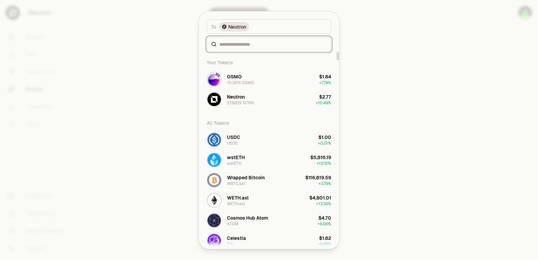
click at [226, 47] on input at bounding box center [273, 44] width 108 height 7
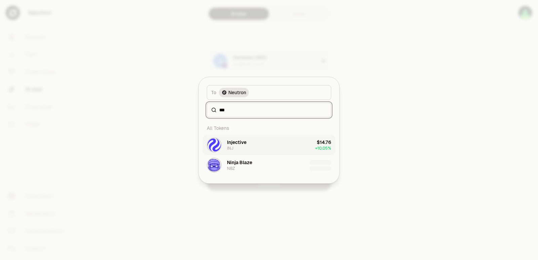
type input "***"
click at [237, 148] on div "Injective INJ" at bounding box center [236, 145] width 19 height 12
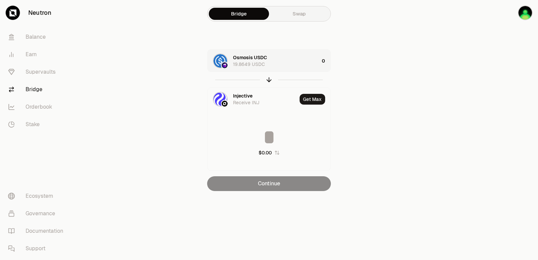
click at [278, 58] on div "Osmosis USDC 19.8649 USDC" at bounding box center [276, 60] width 86 height 13
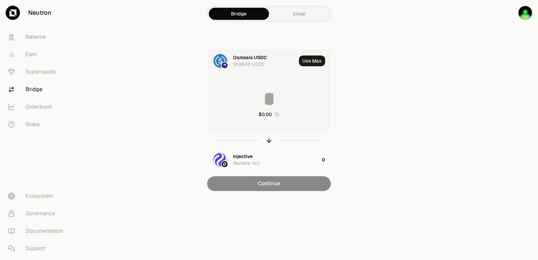
click at [310, 56] on button "Use Max" at bounding box center [312, 60] width 26 height 11
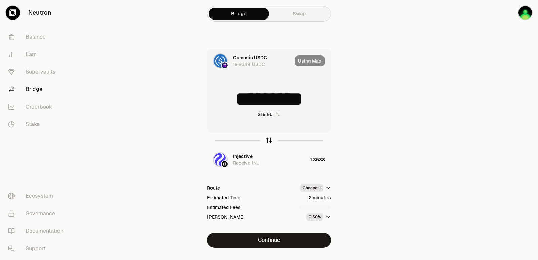
click at [267, 140] on icon "button" at bounding box center [268, 139] width 7 height 7
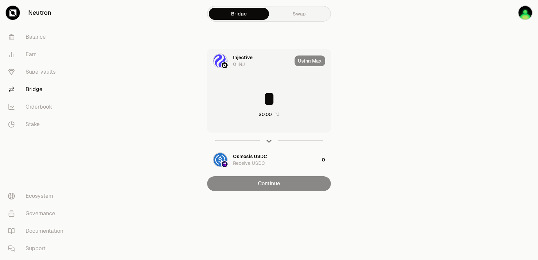
click at [251, 94] on input "*" at bounding box center [268, 99] width 123 height 20
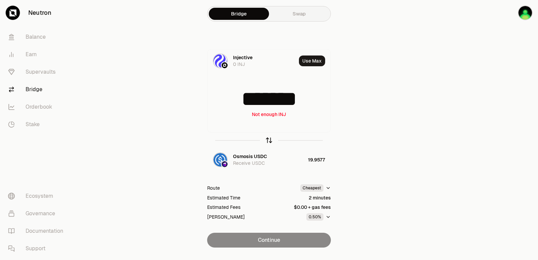
type input "*******"
click at [268, 140] on icon "button" at bounding box center [268, 139] width 7 height 7
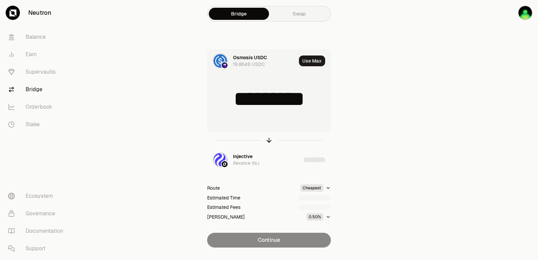
click at [260, 100] on input "*********" at bounding box center [268, 99] width 123 height 20
type input "*"
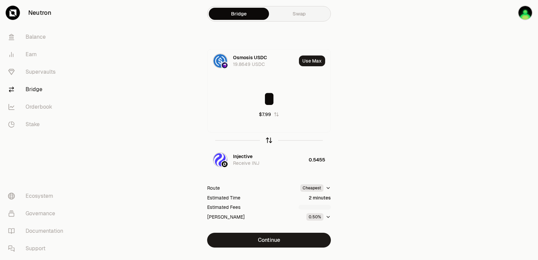
type input "*"
click at [268, 141] on icon "button" at bounding box center [268, 139] width 7 height 7
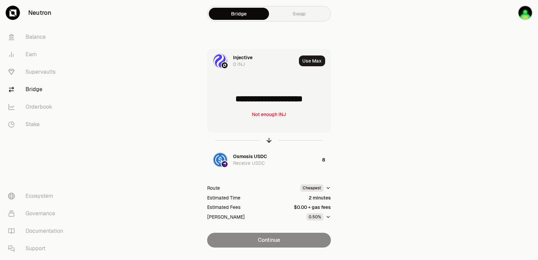
drag, startPoint x: 327, startPoint y: 98, endPoint x: 236, endPoint y: 101, distance: 90.8
click at [236, 101] on input "**********" at bounding box center [268, 99] width 123 height 20
type input "******"
click at [267, 141] on icon "button" at bounding box center [268, 139] width 7 height 7
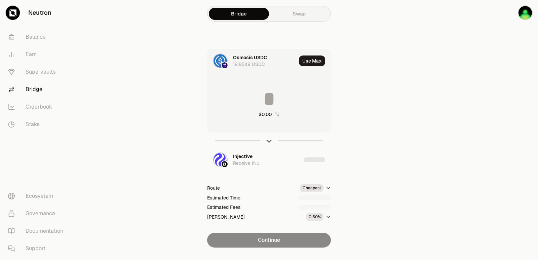
click at [247, 97] on input at bounding box center [268, 99] width 123 height 20
type input "*"
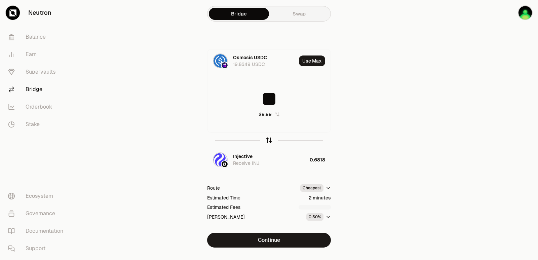
type input "**"
click at [268, 140] on icon "button" at bounding box center [268, 139] width 7 height 7
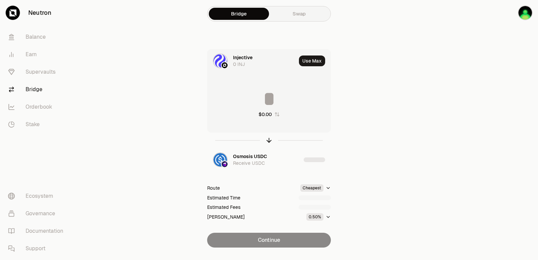
click at [269, 96] on input at bounding box center [268, 99] width 123 height 20
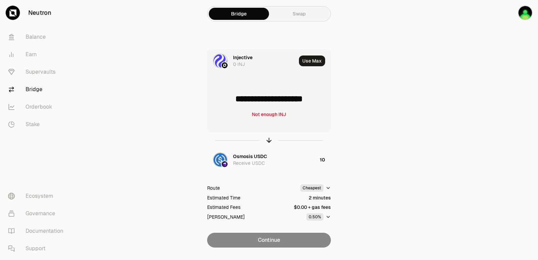
drag, startPoint x: 322, startPoint y: 98, endPoint x: 230, endPoint y: 99, distance: 92.1
click at [230, 99] on input "**********" at bounding box center [268, 99] width 123 height 20
type input "******"
click at [268, 140] on icon "button" at bounding box center [268, 139] width 7 height 7
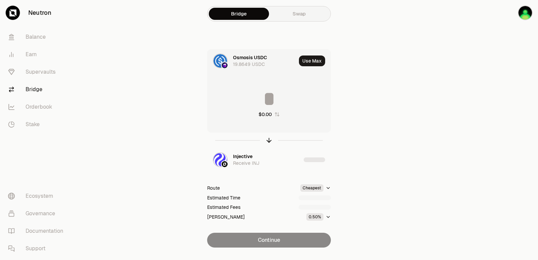
click at [256, 94] on input at bounding box center [268, 99] width 123 height 20
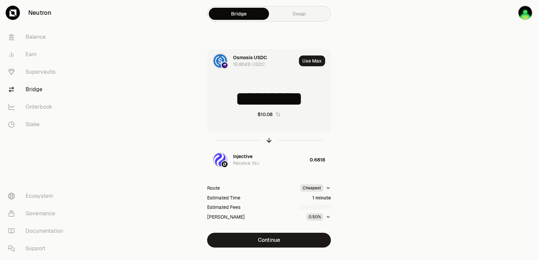
scroll to position [2, 0]
drag, startPoint x: 325, startPoint y: 98, endPoint x: 206, endPoint y: 103, distance: 119.4
click at [206, 103] on div "Osmosis USDC 19.8649 USDC Use Max ********* $10.08 Injective Receive INJ 0.6818…" at bounding box center [269, 148] width 226 height 198
type input "**"
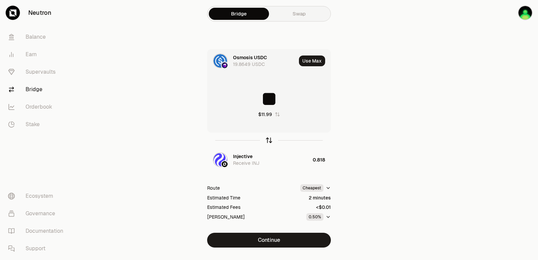
click at [270, 140] on icon "button" at bounding box center [268, 139] width 7 height 7
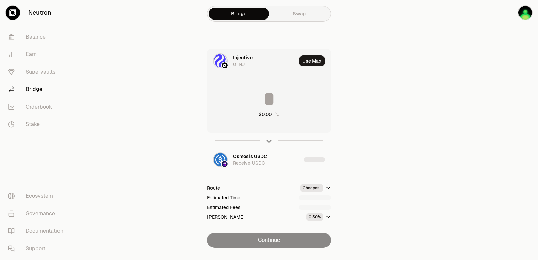
click at [263, 98] on input at bounding box center [268, 99] width 123 height 20
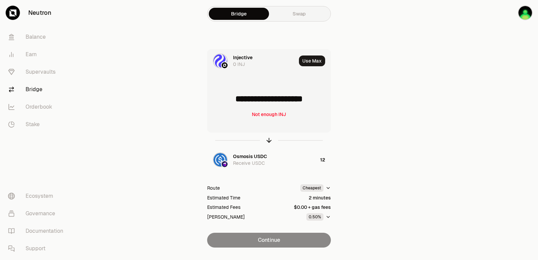
drag, startPoint x: 322, startPoint y: 101, endPoint x: 234, endPoint y: 101, distance: 87.7
click at [234, 101] on input "**********" at bounding box center [268, 99] width 123 height 20
type input "*****"
click at [271, 136] on icon "button" at bounding box center [268, 139] width 7 height 7
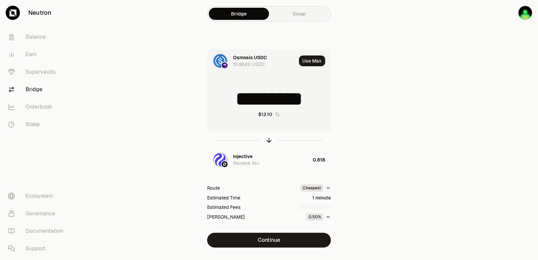
click at [261, 97] on input "*********" at bounding box center [268, 99] width 123 height 20
type input "**"
click at [270, 139] on icon "button" at bounding box center [268, 139] width 7 height 7
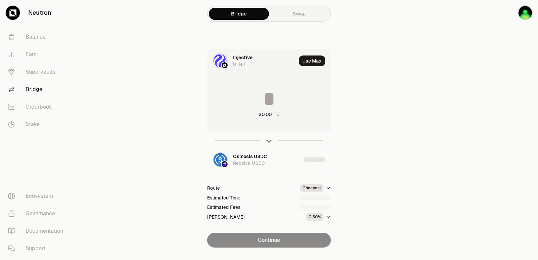
click at [256, 95] on input at bounding box center [268, 99] width 123 height 20
type input "******"
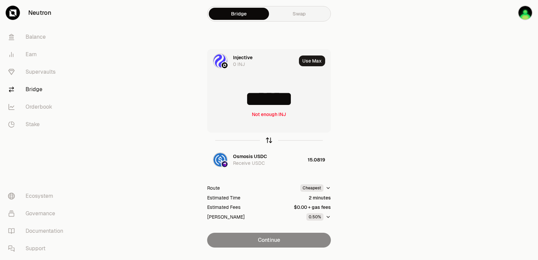
click at [270, 140] on icon "button" at bounding box center [268, 139] width 7 height 7
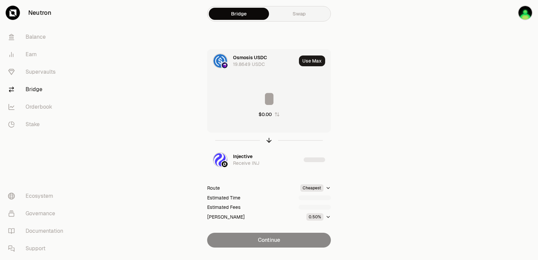
click at [252, 99] on input at bounding box center [268, 99] width 123 height 20
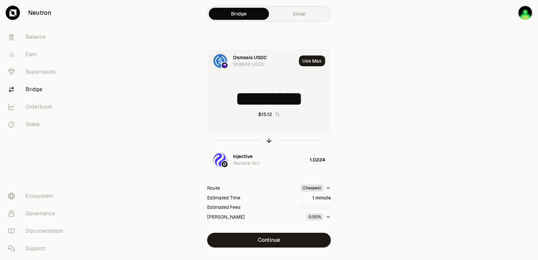
scroll to position [2, 0]
drag, startPoint x: 315, startPoint y: 98, endPoint x: 247, endPoint y: 106, distance: 67.9
click at [247, 106] on input "*********" at bounding box center [268, 99] width 123 height 20
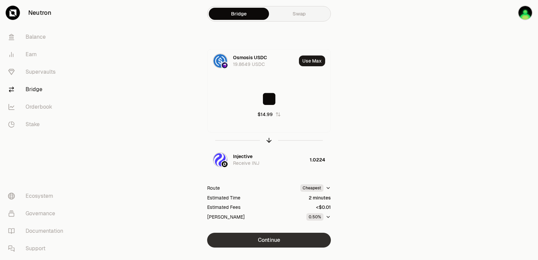
type input "**"
click at [270, 239] on button "Continue" at bounding box center [269, 240] width 124 height 15
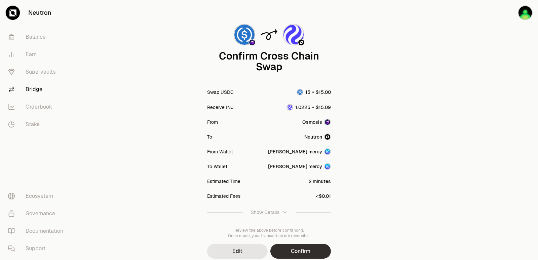
scroll to position [55, 0]
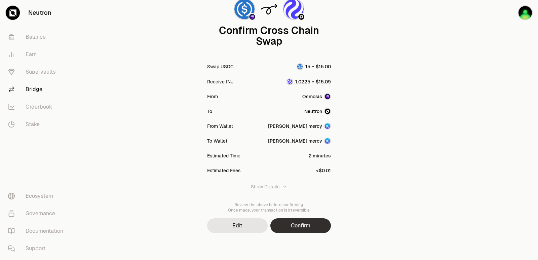
click at [302, 228] on button "Confirm" at bounding box center [300, 225] width 60 height 15
